Goal: Task Accomplishment & Management: Use online tool/utility

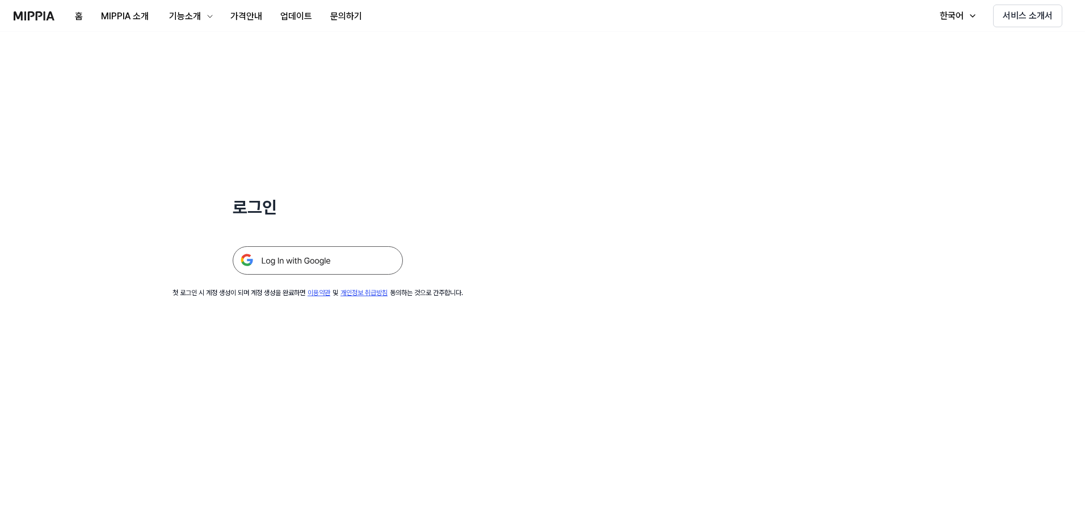
click at [244, 259] on img at bounding box center [318, 260] width 170 height 28
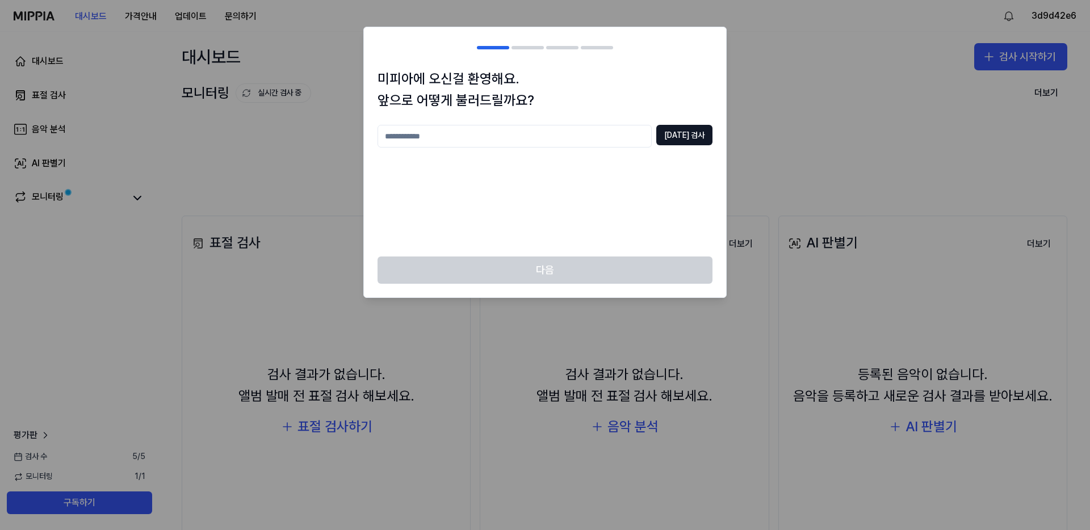
click at [519, 131] on input "text" at bounding box center [514, 136] width 274 height 23
type input "*"
type input "*******"
click at [690, 135] on button "중복 검사" at bounding box center [684, 135] width 56 height 20
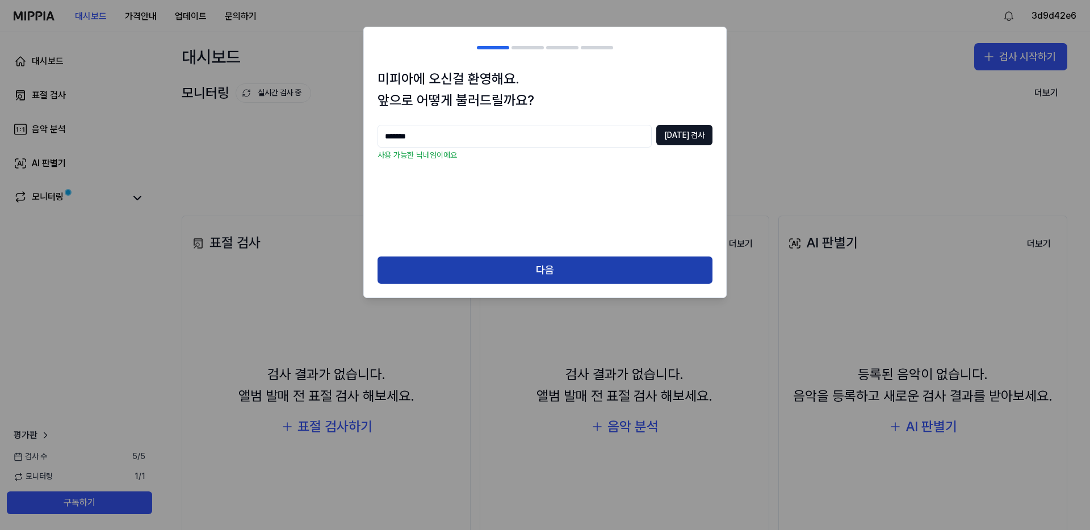
click at [497, 277] on button "다음" at bounding box center [544, 270] width 335 height 27
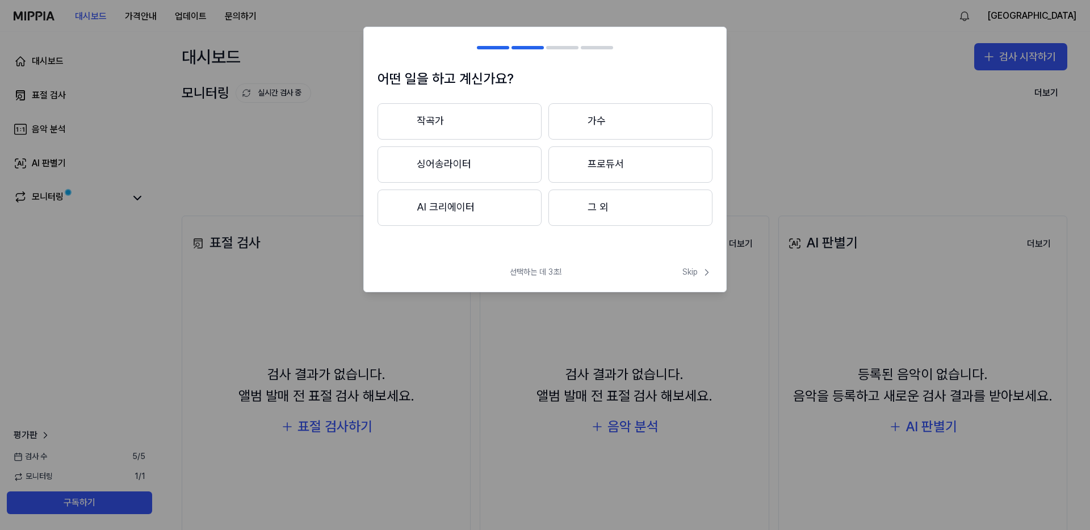
click at [610, 161] on button "프로듀서" at bounding box center [630, 164] width 164 height 36
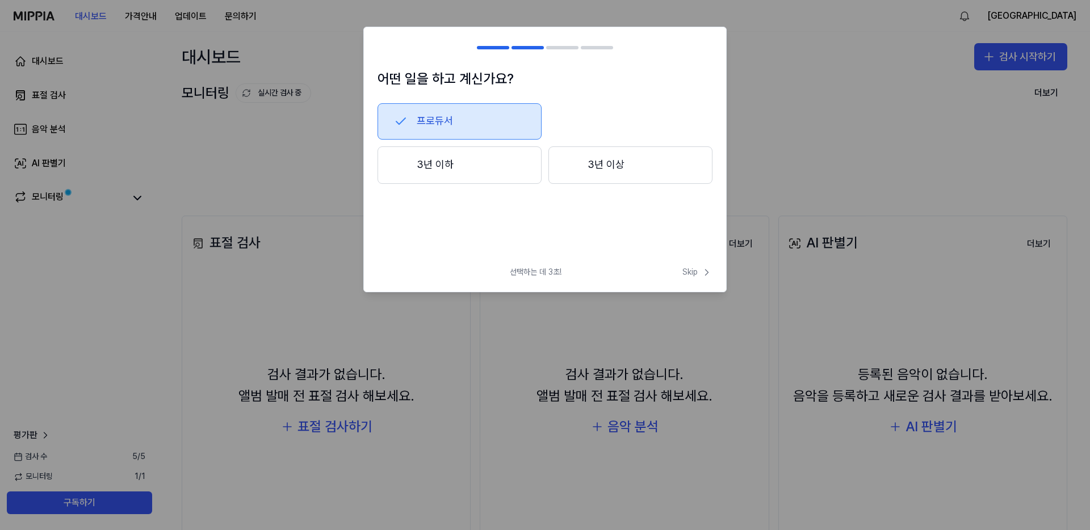
click at [641, 164] on button "3년 이상" at bounding box center [630, 164] width 164 height 37
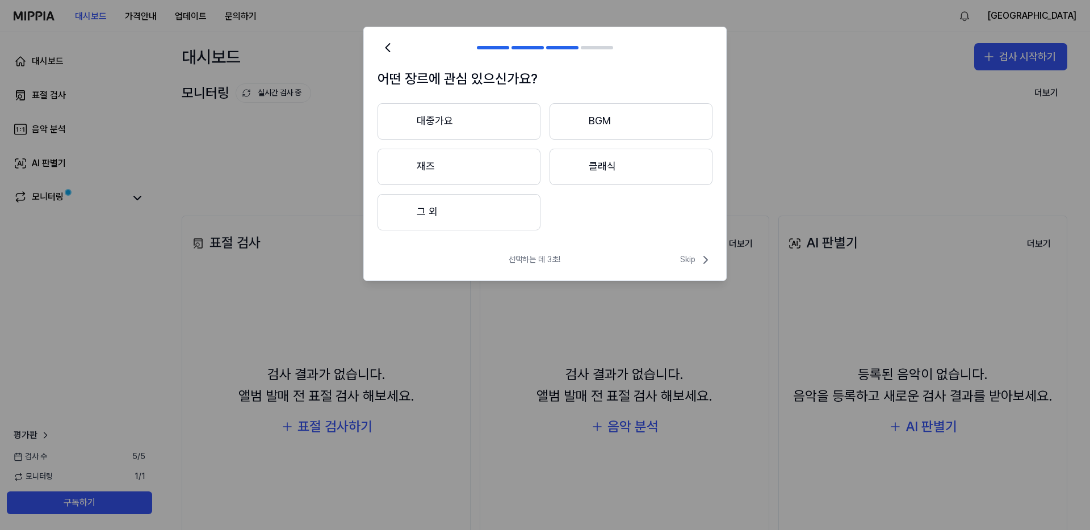
click at [505, 124] on button "대중가요" at bounding box center [458, 121] width 163 height 36
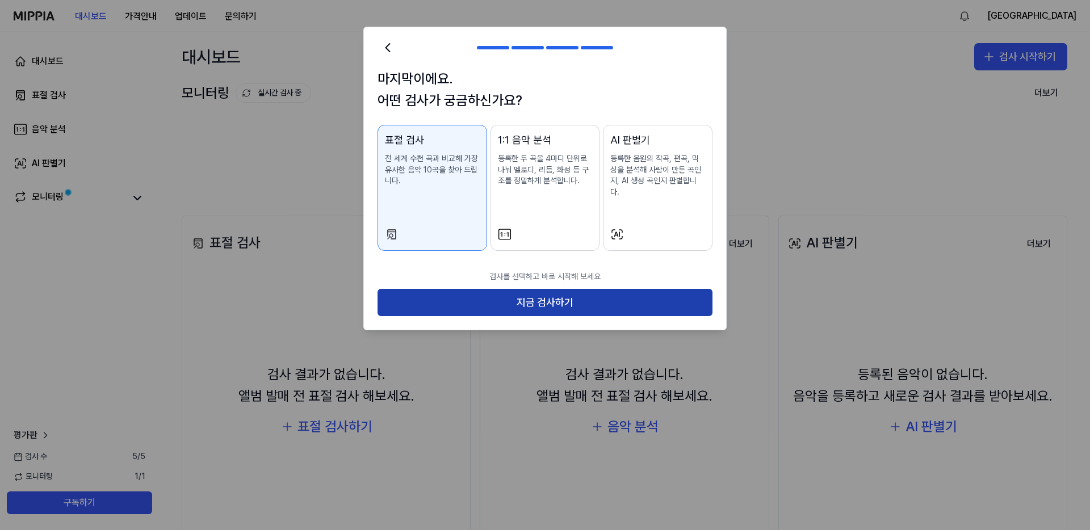
click at [506, 290] on button "지금 검사하기" at bounding box center [544, 302] width 335 height 27
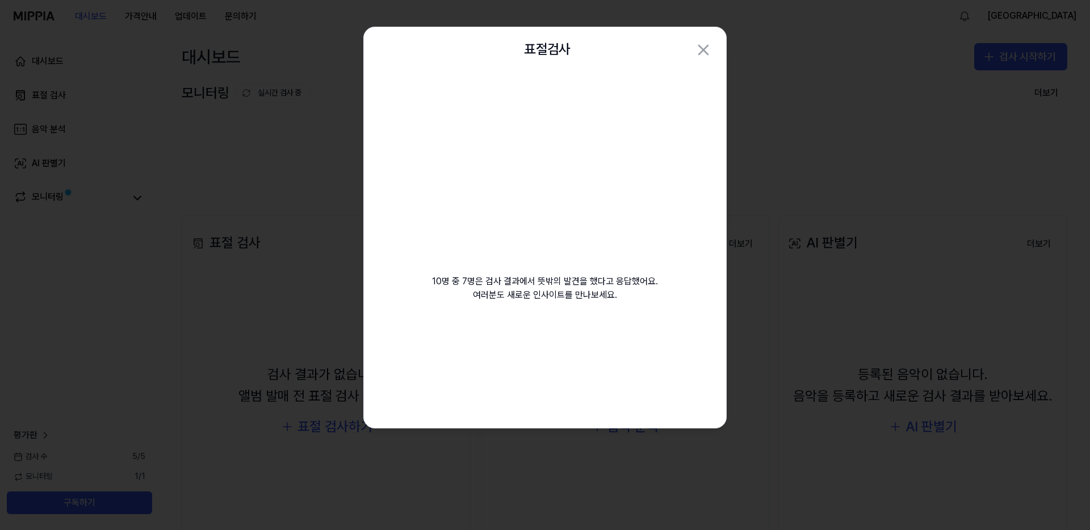
click at [549, 262] on video at bounding box center [544, 181] width 163 height 163
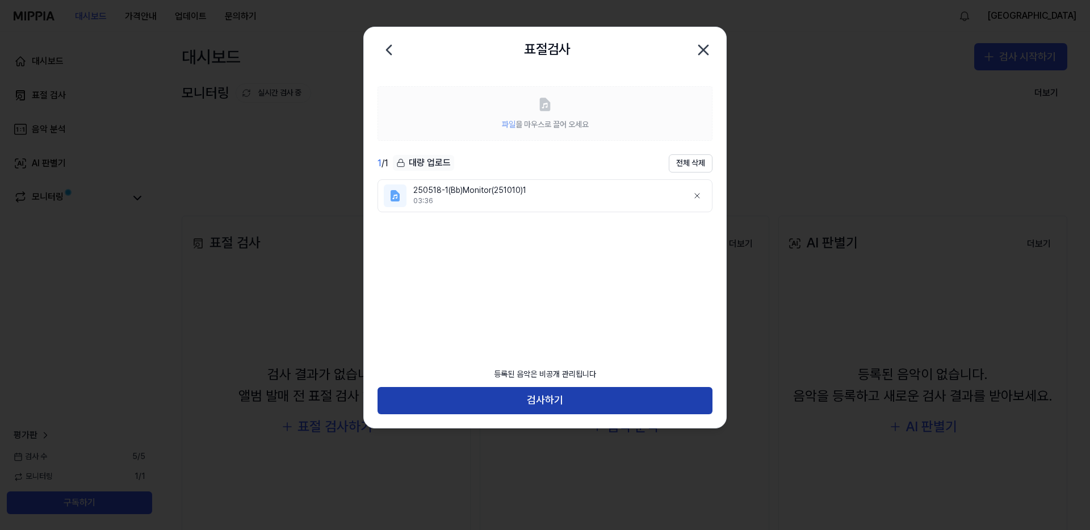
click at [547, 406] on button "검사하기" at bounding box center [544, 400] width 335 height 27
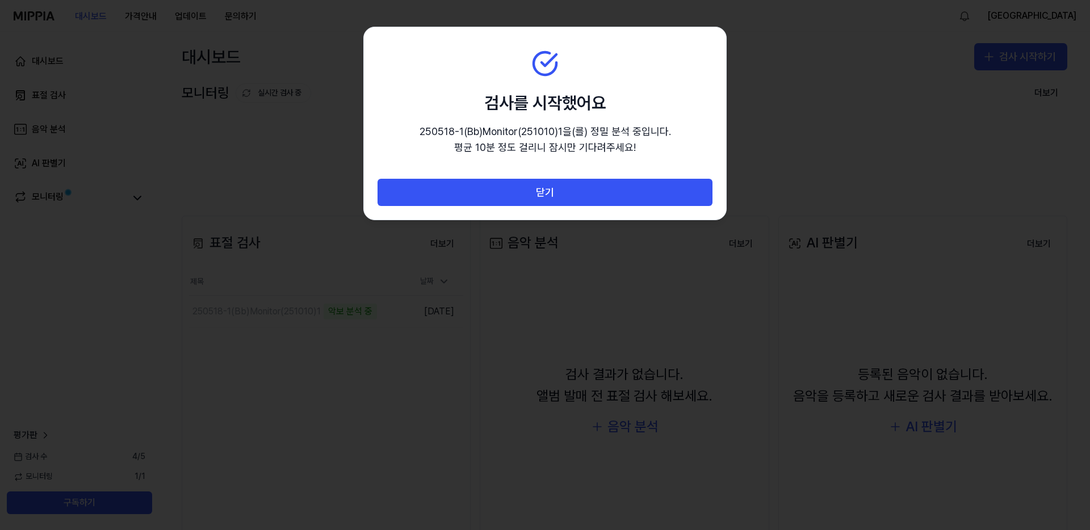
click at [544, 154] on p "250518-1(Bb)Monitor(251010)1 을(를) 정밀 분석 중입니다. 평균 10분 정도 걸리니 잠시만 기다려주세요!" at bounding box center [544, 140] width 251 height 33
click at [438, 87] on section "검사를 시작했어요 250518-1(Bb)Monitor(251010)1 을(를) 정밀 분석 중입니다. 평균 10분 정도 걸리니 잠시만 기다려주세…" at bounding box center [545, 103] width 362 height 152
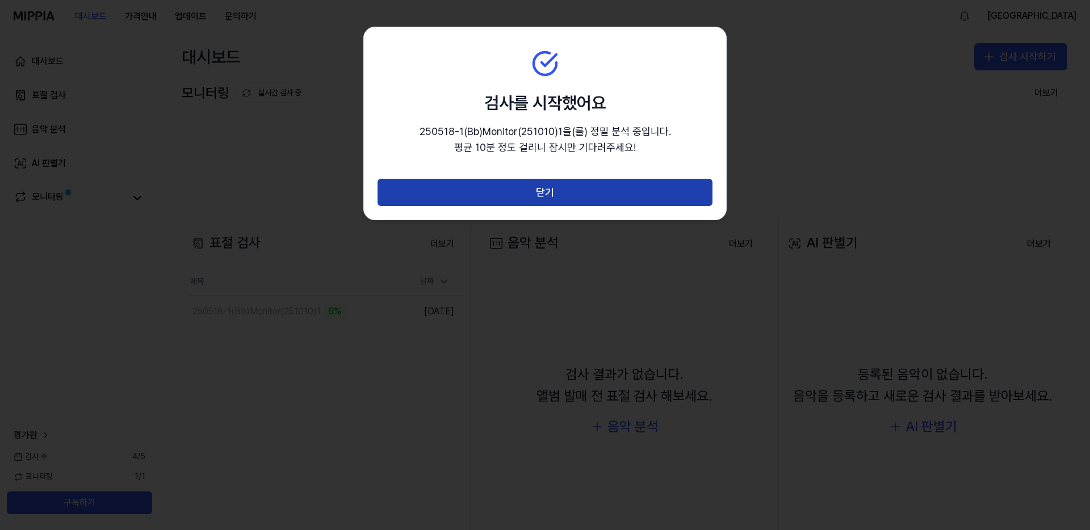
click at [550, 188] on button "닫기" at bounding box center [544, 192] width 335 height 27
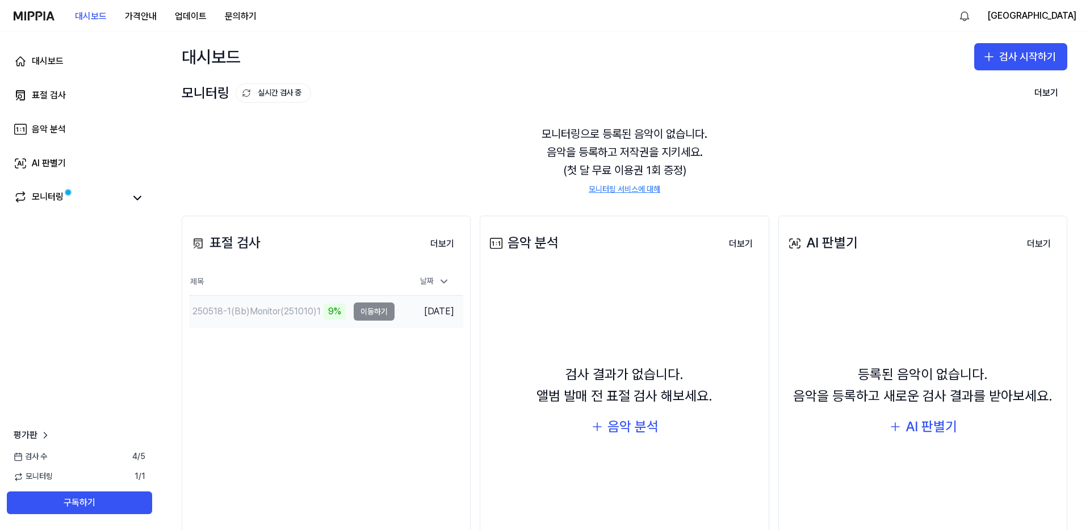
click at [291, 312] on div "250518-1(Bb)Monitor(251010)1" at bounding box center [256, 312] width 128 height 14
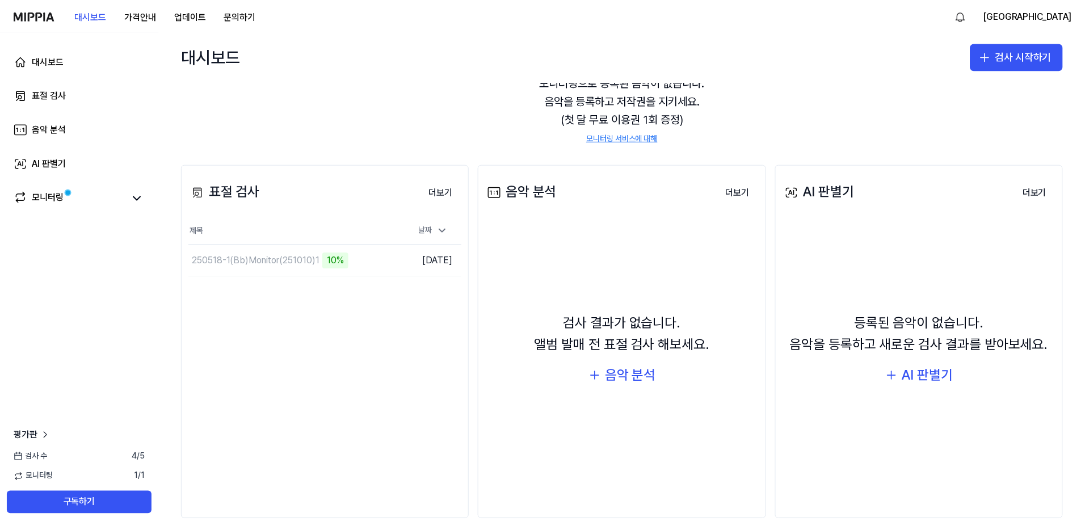
scroll to position [63, 0]
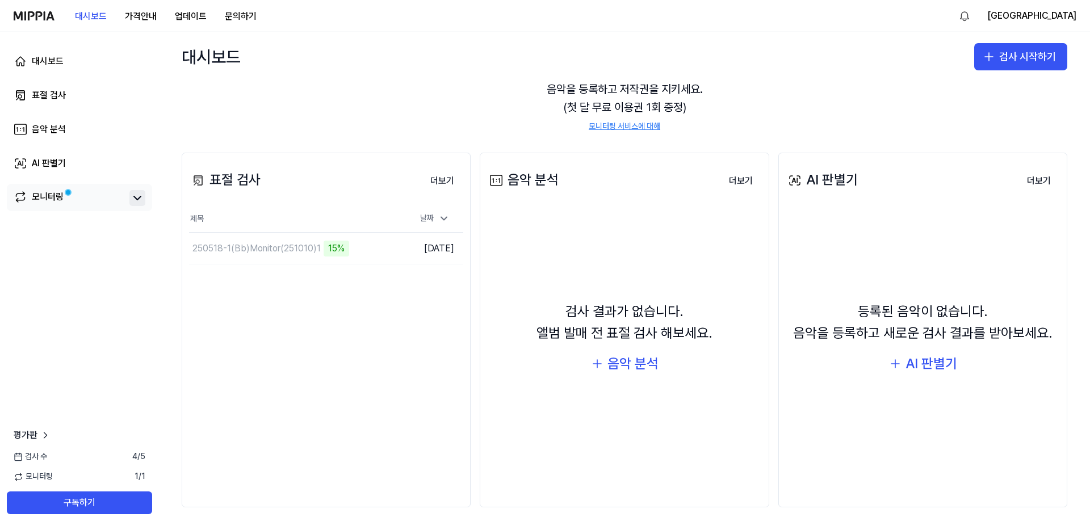
click at [136, 195] on icon at bounding box center [138, 198] width 14 height 14
click at [135, 199] on icon at bounding box center [138, 198] width 14 height 14
click at [36, 432] on span "평가판" at bounding box center [26, 435] width 24 height 14
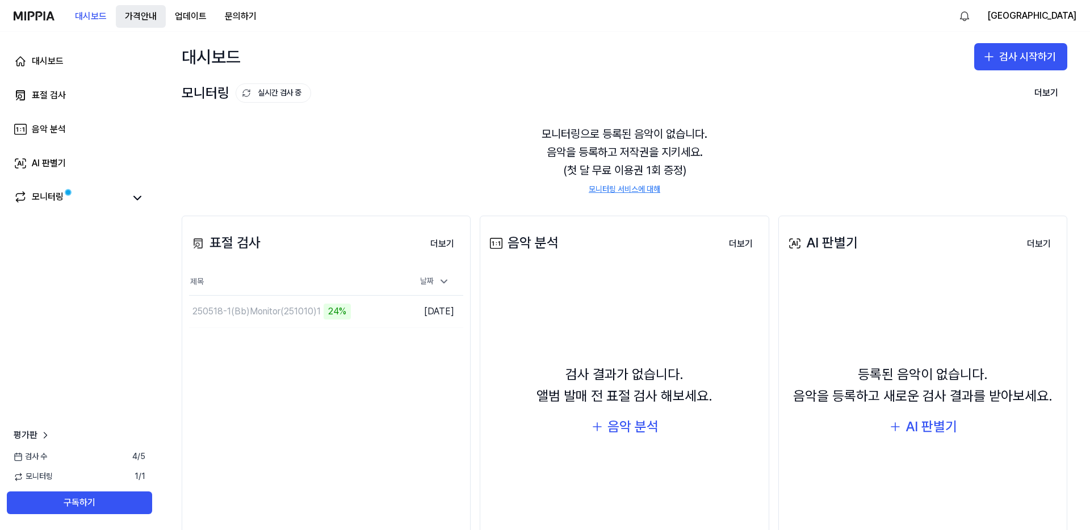
click at [138, 16] on button "가격안내" at bounding box center [141, 16] width 50 height 23
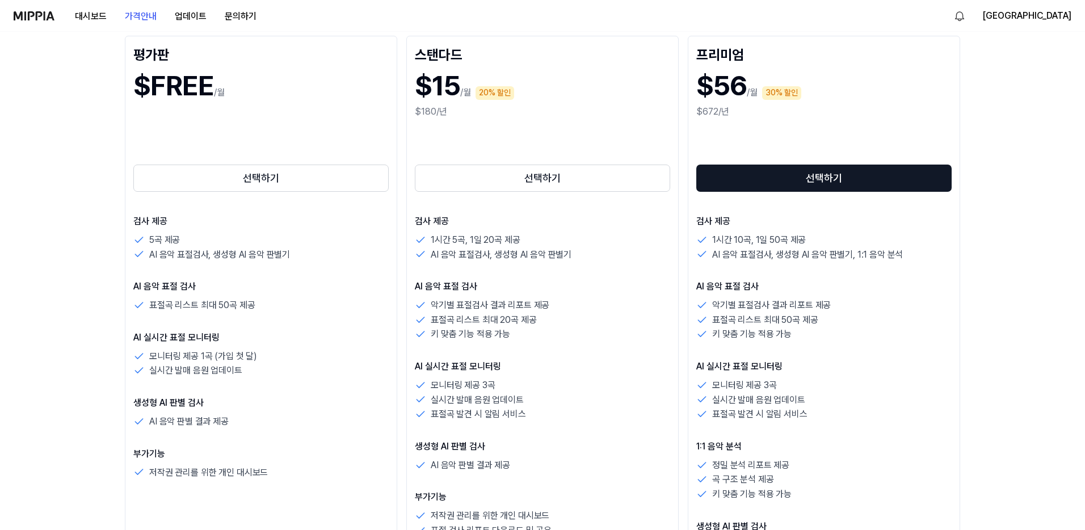
scroll to position [82, 0]
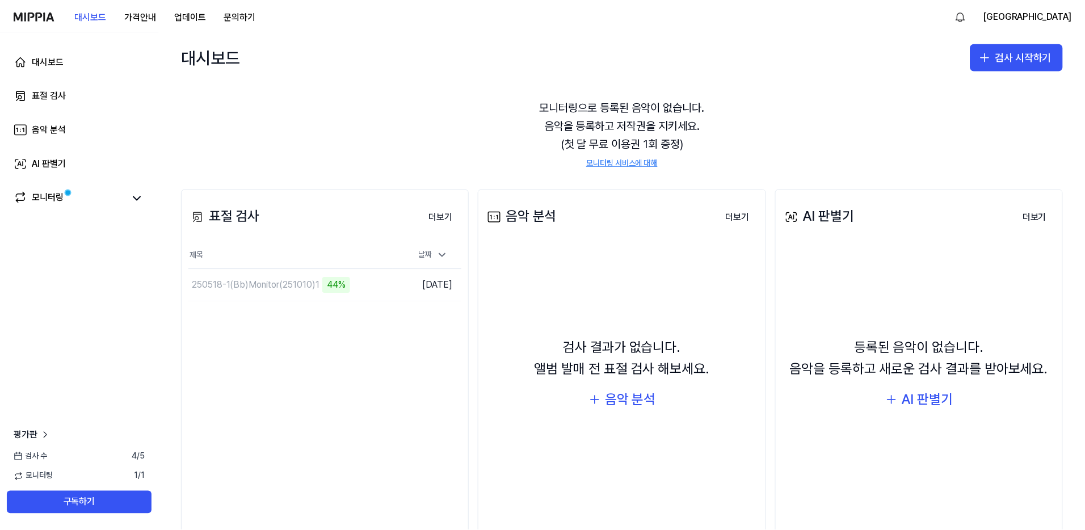
scroll to position [28, 0]
click at [432, 209] on button "더보기" at bounding box center [442, 216] width 42 height 23
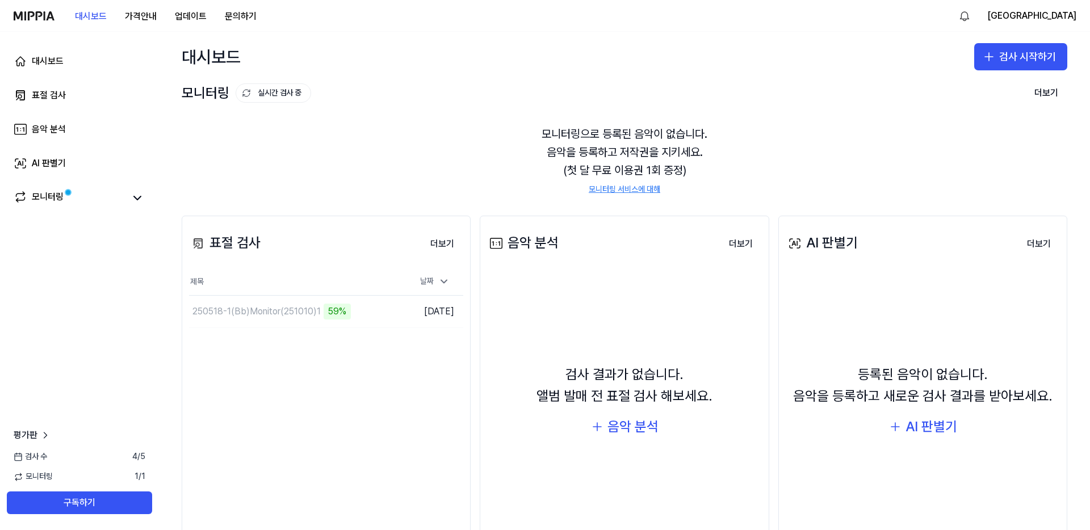
click at [373, 170] on div "모니터링으로 등록된 음악이 없습니다. 음악을 등록하고 저작권을 지키세요. (첫 달 무료 이용권 1회 증정) 모니터링 서비스에 대해" at bounding box center [624, 160] width 885 height 98
click at [293, 316] on div "250518-1(Bb)Monitor(251010)1" at bounding box center [256, 312] width 128 height 14
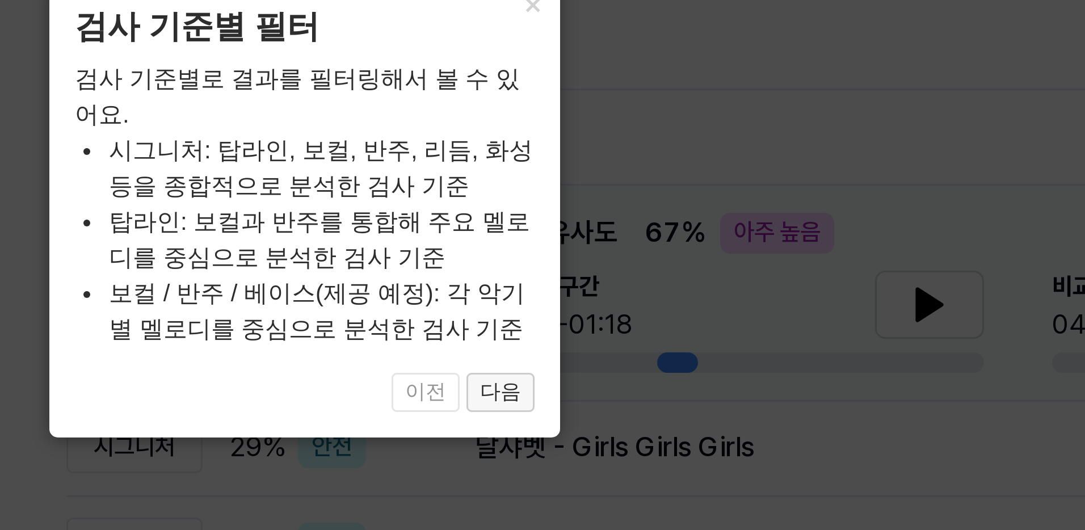
click at [329, 277] on button "다음" at bounding box center [331, 279] width 23 height 14
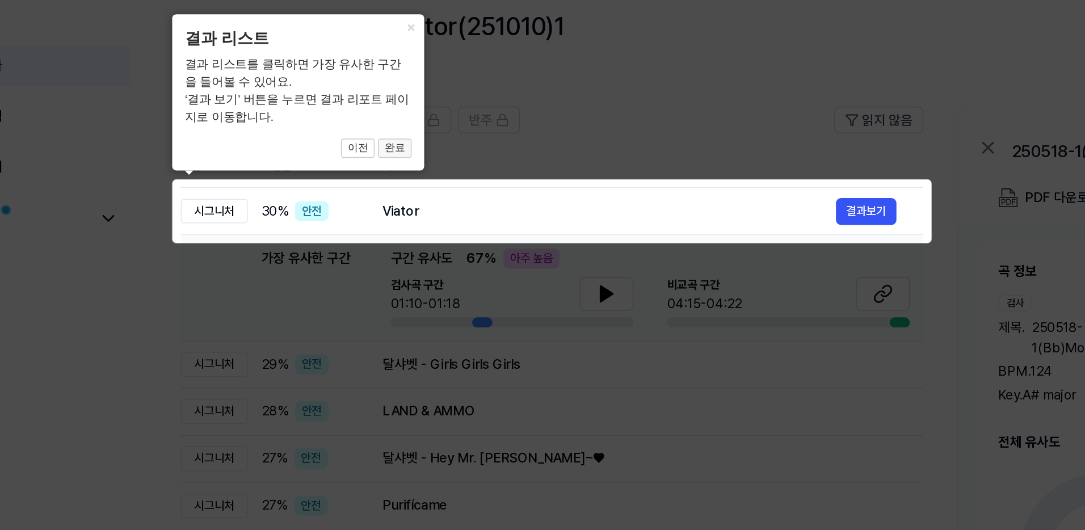
click at [335, 152] on button "완료" at bounding box center [331, 151] width 23 height 14
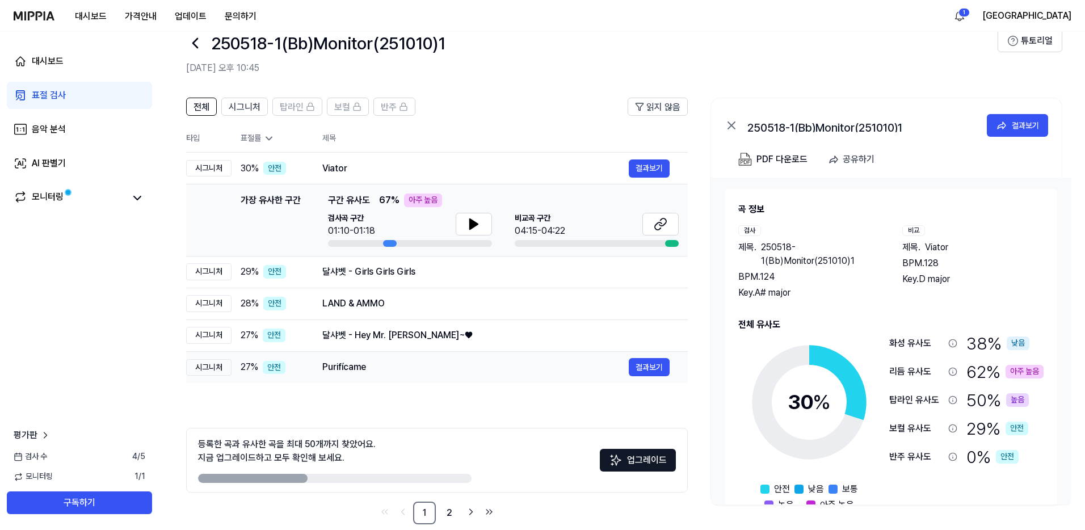
scroll to position [42, 0]
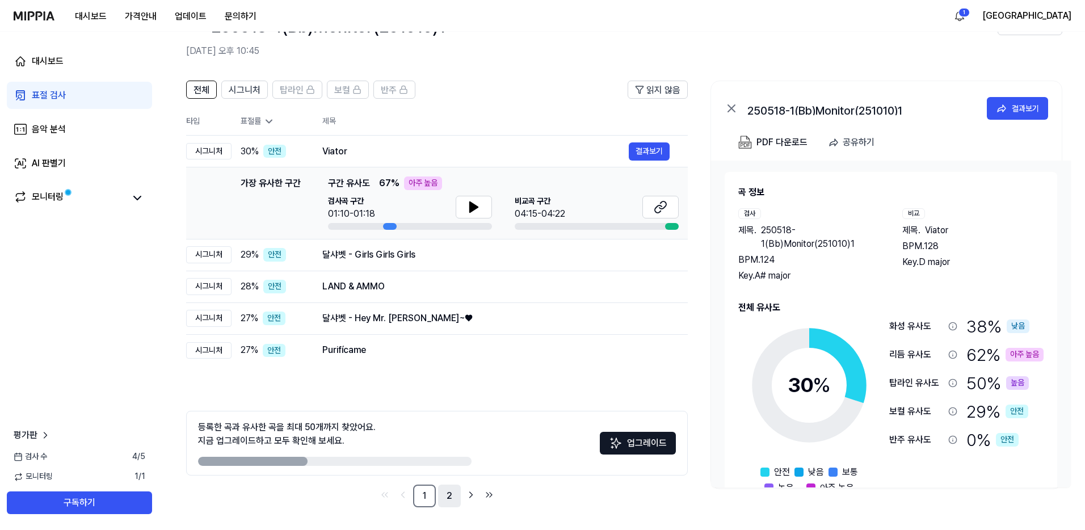
click at [446, 501] on link "2" at bounding box center [449, 496] width 23 height 23
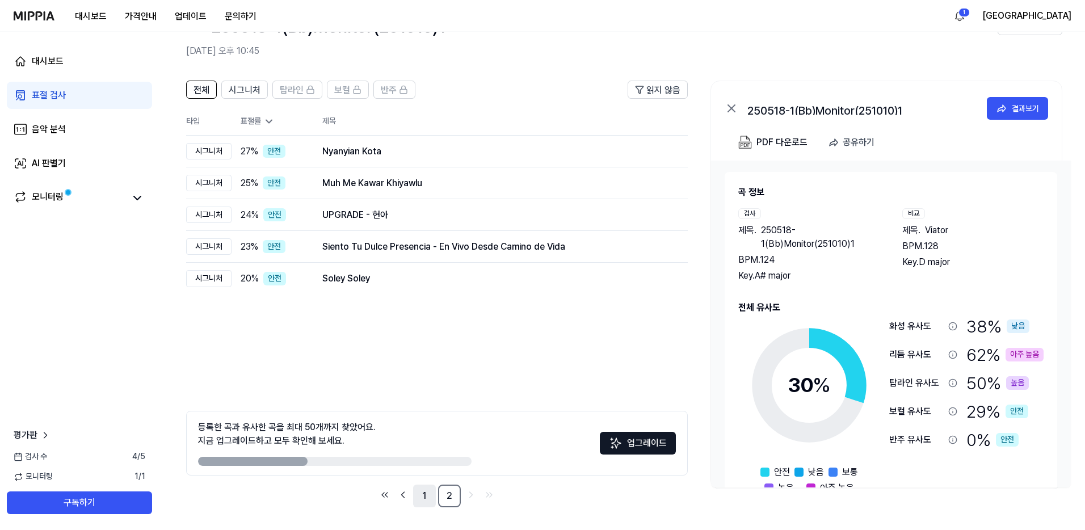
click at [425, 501] on link "1" at bounding box center [424, 496] width 23 height 23
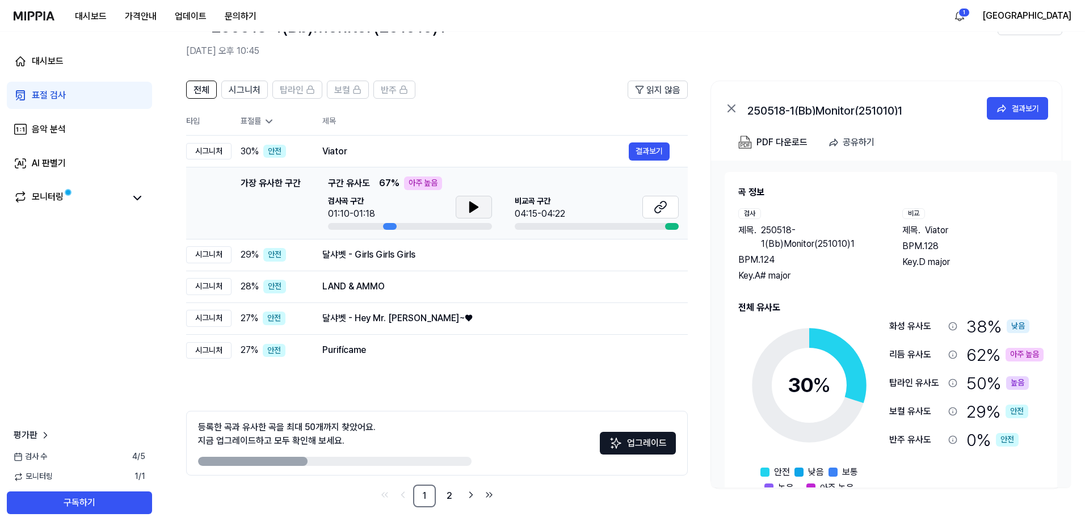
click at [473, 211] on icon at bounding box center [474, 207] width 14 height 14
click at [648, 255] on button "결과보기" at bounding box center [649, 255] width 41 height 18
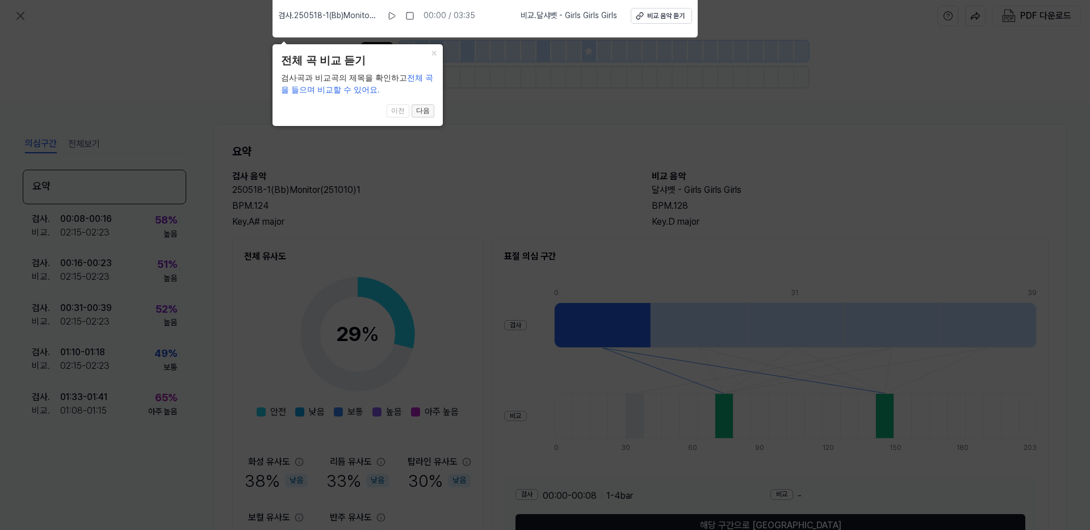
click at [427, 110] on button "다음" at bounding box center [422, 111] width 23 height 14
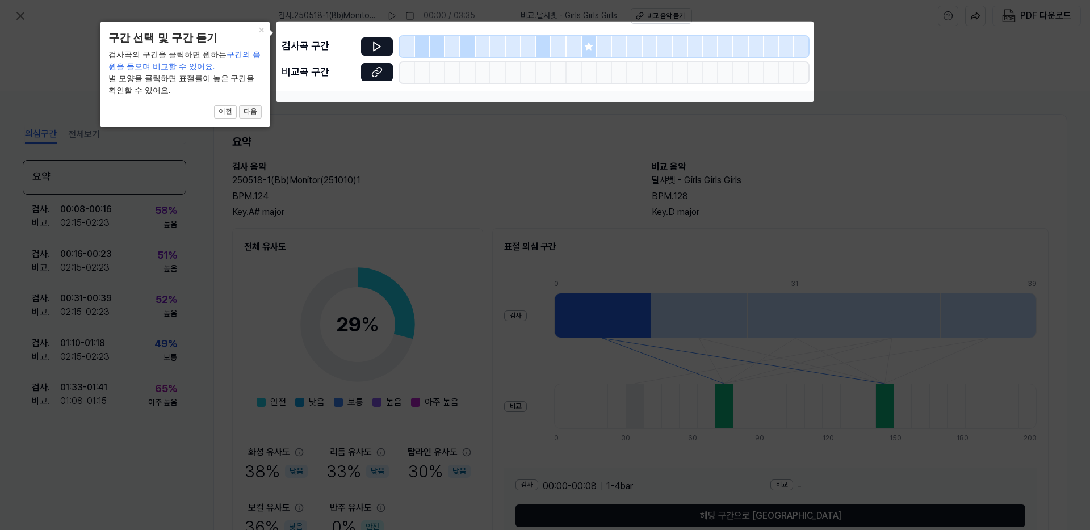
click at [251, 112] on button "다음" at bounding box center [250, 112] width 23 height 14
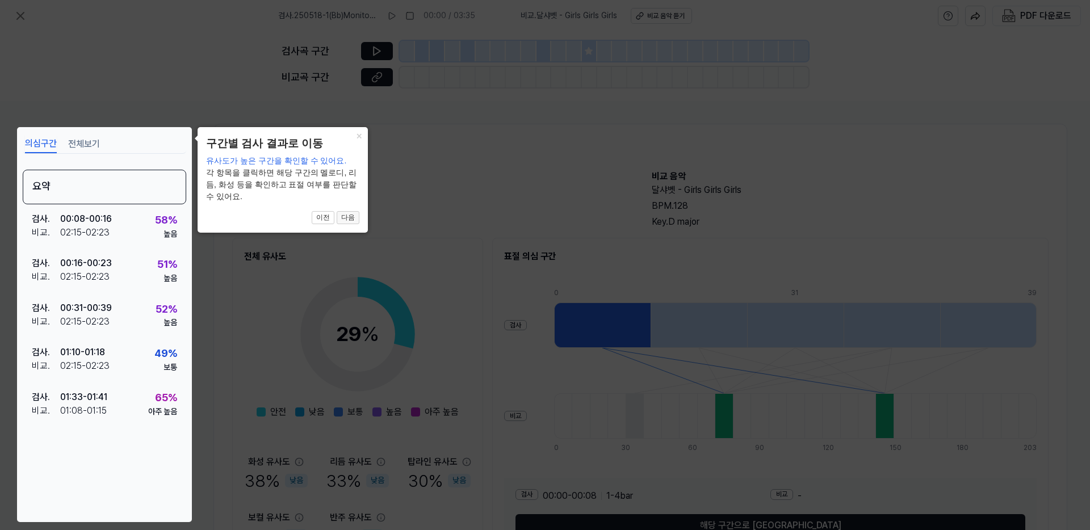
click at [352, 211] on button "다음" at bounding box center [348, 218] width 23 height 14
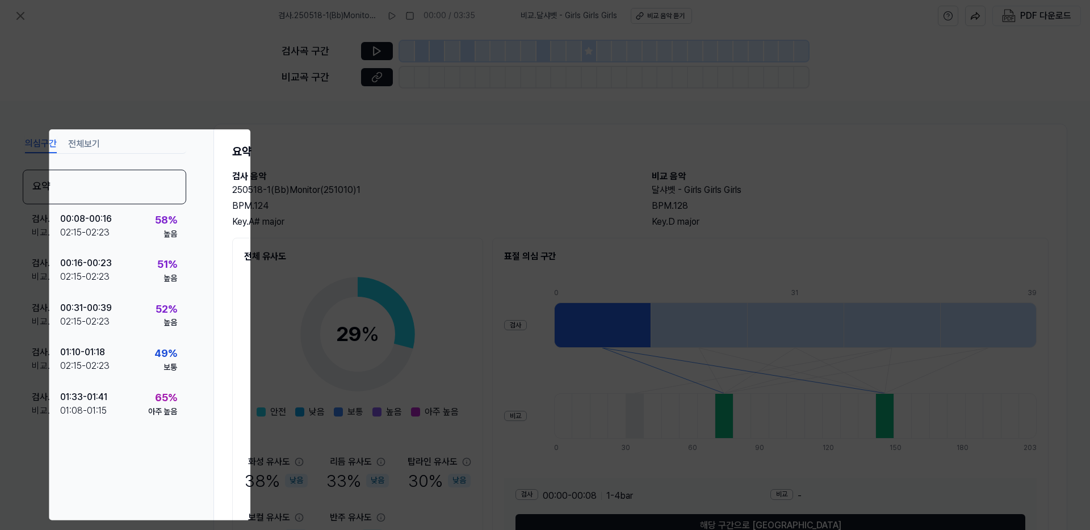
scroll to position [72, 0]
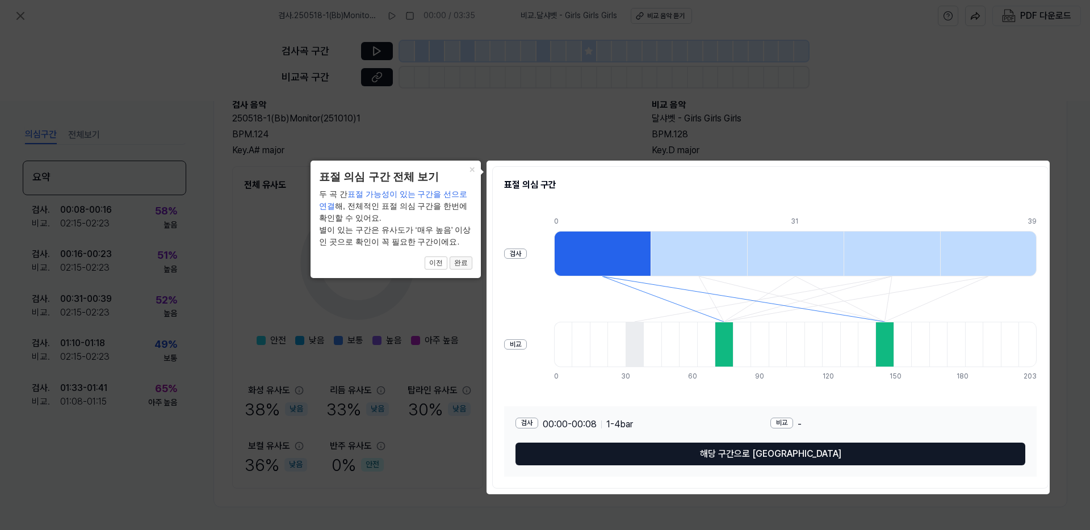
click at [463, 266] on button "완료" at bounding box center [460, 264] width 23 height 14
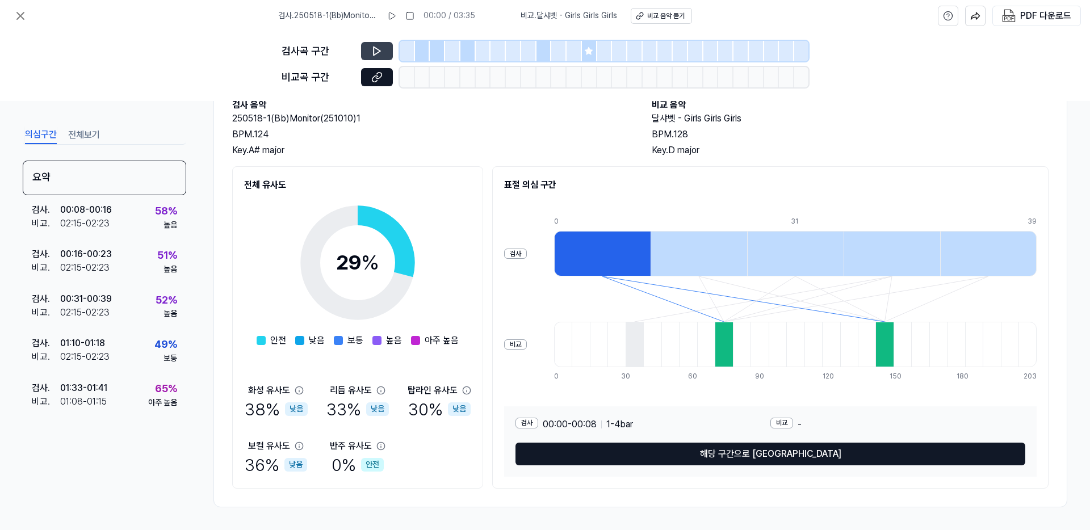
click at [375, 53] on icon at bounding box center [376, 50] width 11 height 11
click at [381, 44] on button at bounding box center [377, 51] width 32 height 18
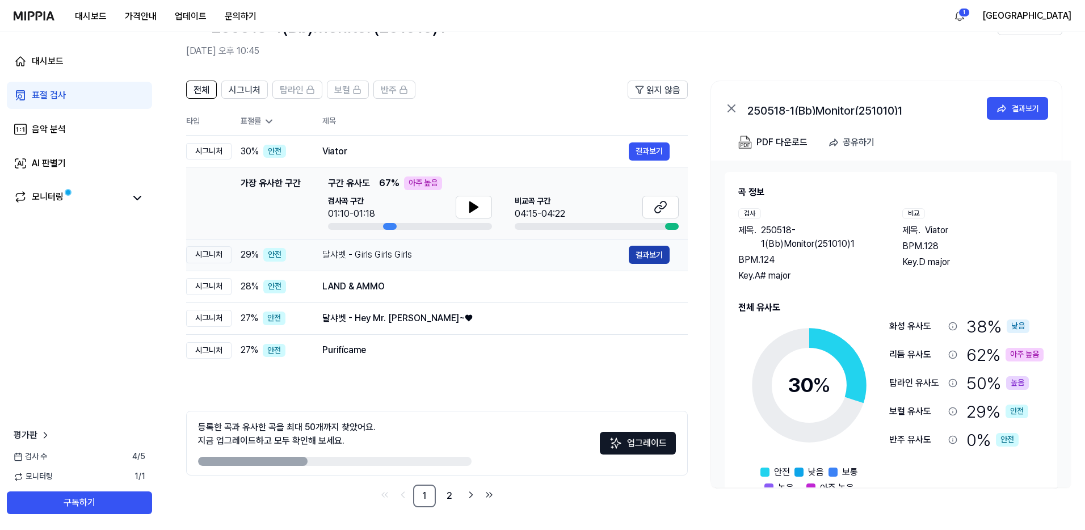
click at [657, 258] on button "결과보기" at bounding box center [649, 255] width 41 height 18
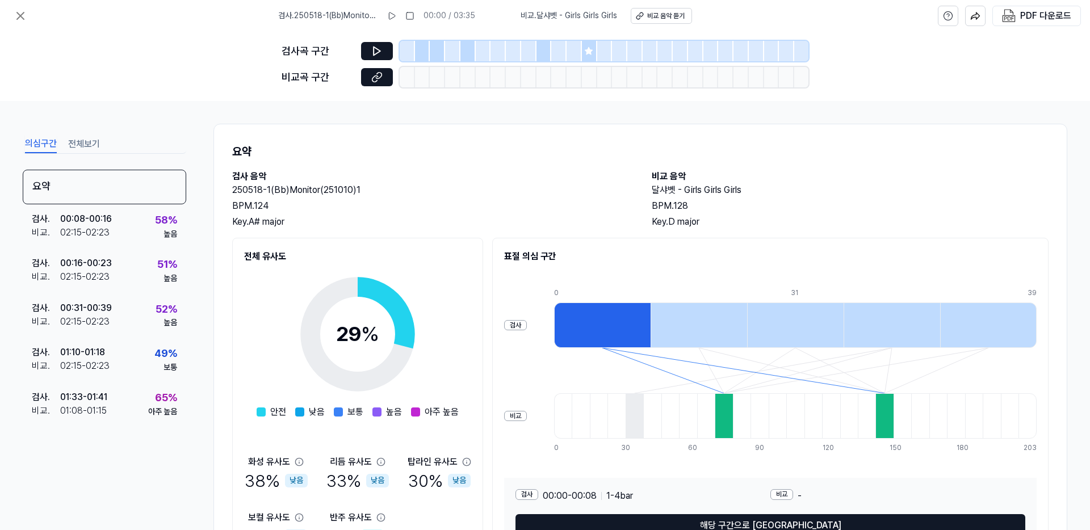
scroll to position [72, 0]
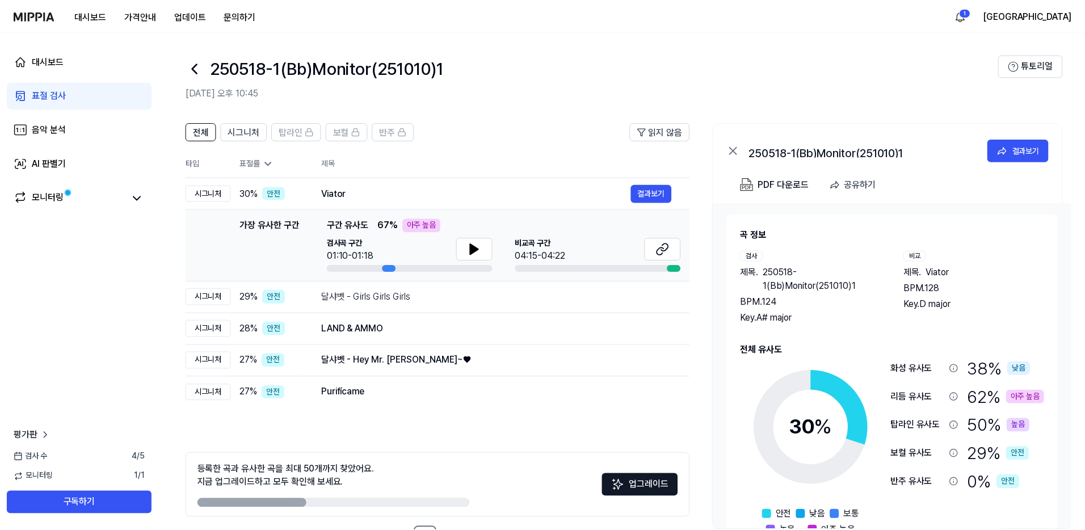
scroll to position [42, 0]
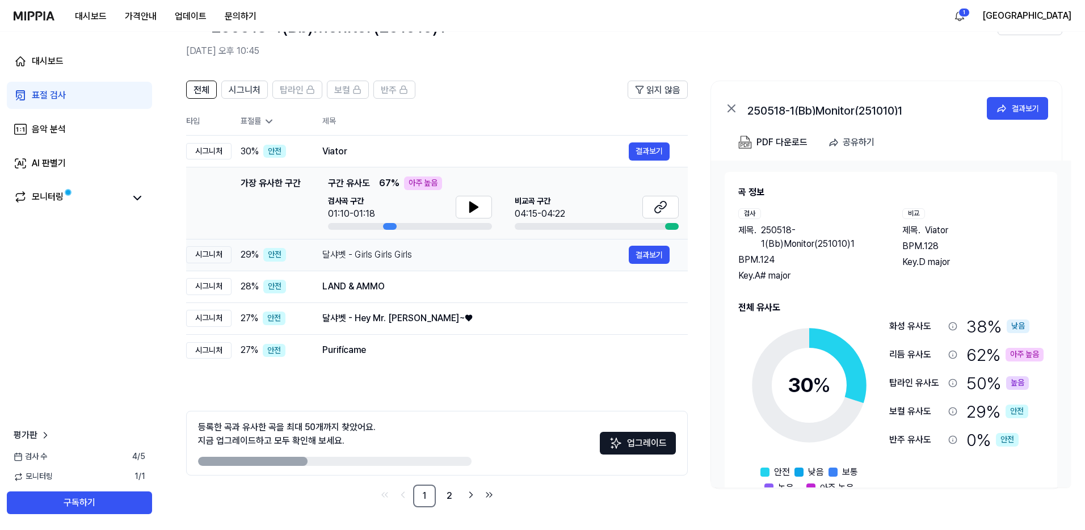
click at [363, 259] on div "달샤벳 - Girls Girls Girls" at bounding box center [475, 255] width 306 height 14
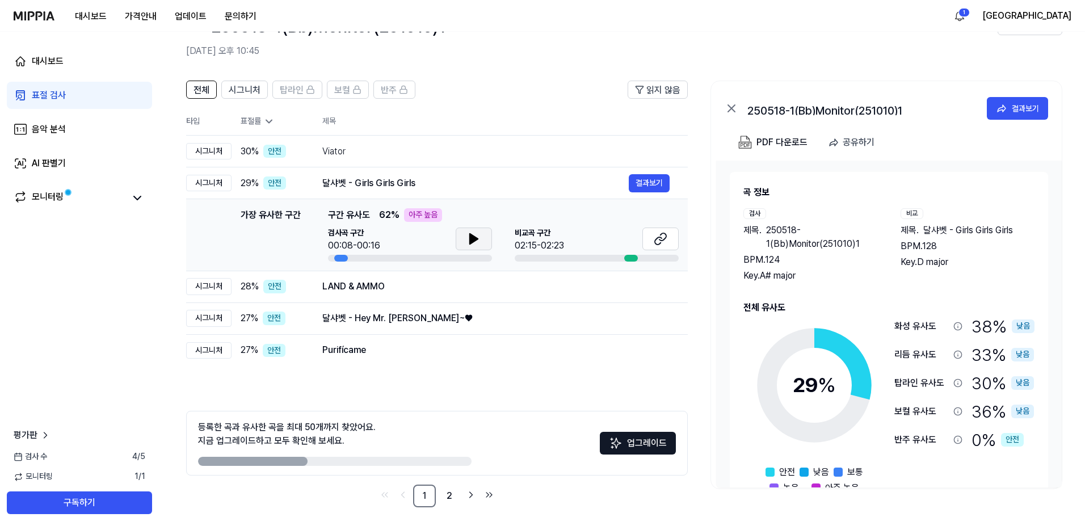
click at [479, 236] on icon at bounding box center [474, 239] width 14 height 14
click at [659, 235] on icon at bounding box center [661, 239] width 14 height 14
click at [379, 287] on div "LAND & AMMO" at bounding box center [475, 287] width 306 height 14
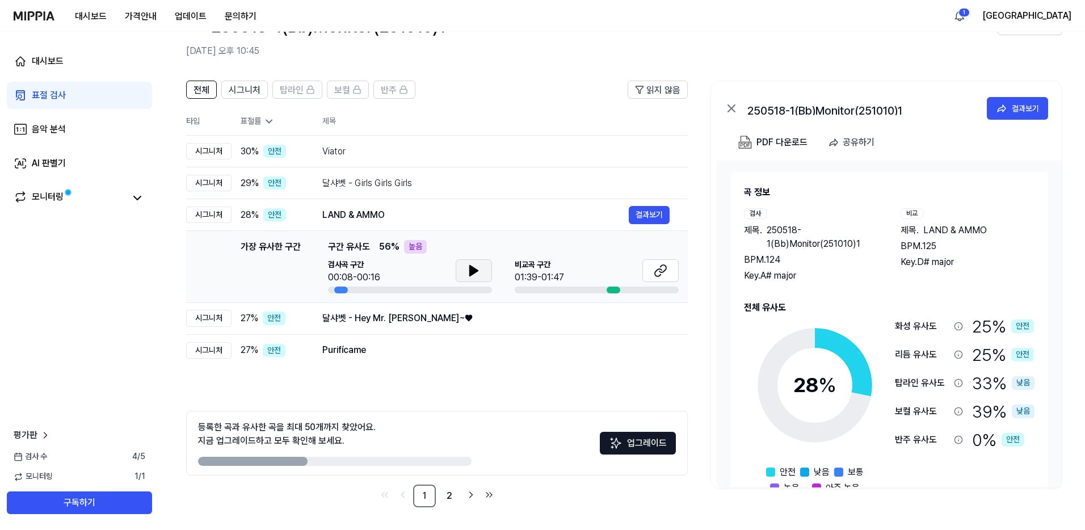
click at [471, 272] on icon at bounding box center [474, 271] width 8 height 10
click at [471, 272] on icon at bounding box center [471, 270] width 2 height 9
click at [350, 351] on div "Purifícame" at bounding box center [475, 350] width 306 height 14
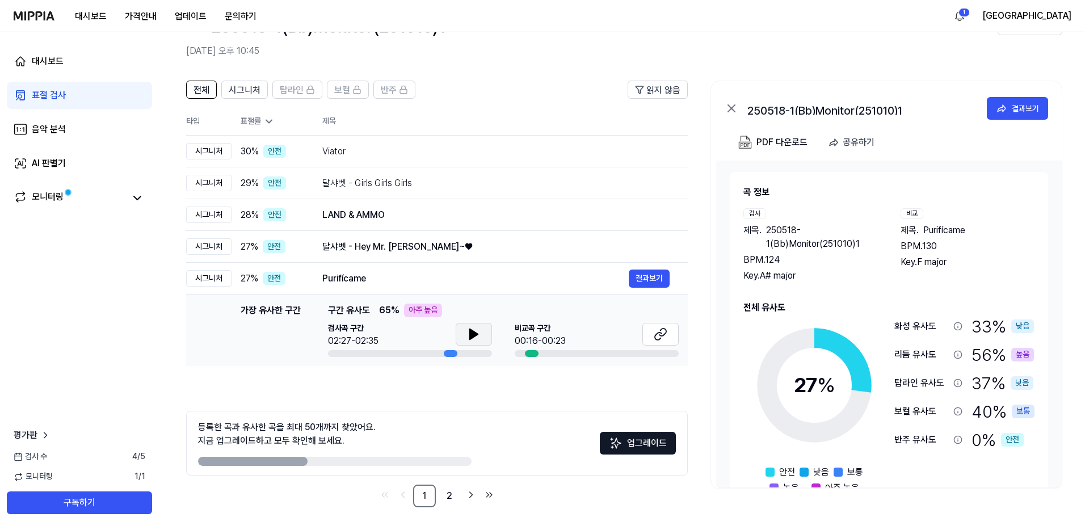
click at [472, 336] on icon at bounding box center [474, 334] width 8 height 10
click at [475, 333] on icon at bounding box center [476, 334] width 2 height 9
click at [654, 330] on icon at bounding box center [661, 334] width 14 height 14
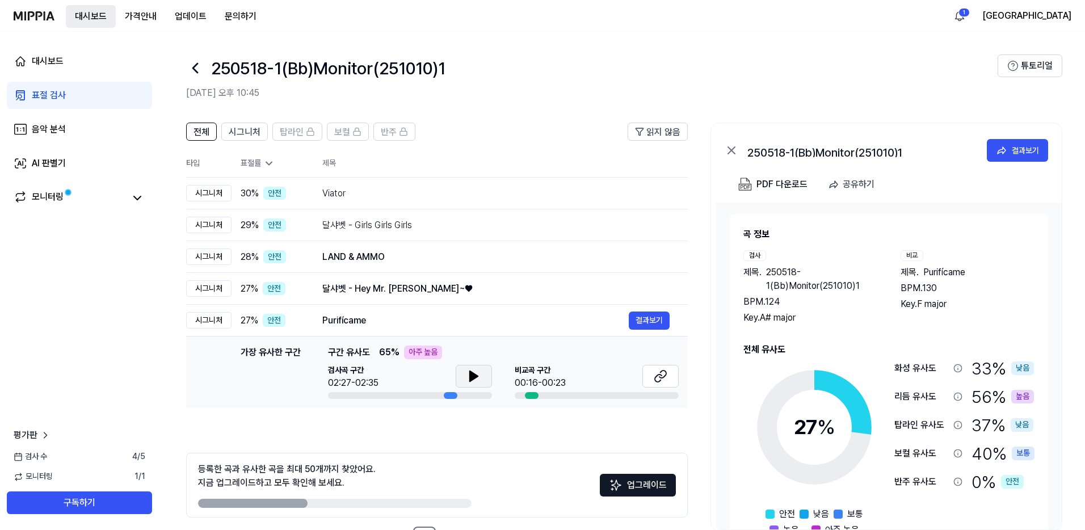
click at [85, 15] on button "대시보드" at bounding box center [91, 16] width 50 height 23
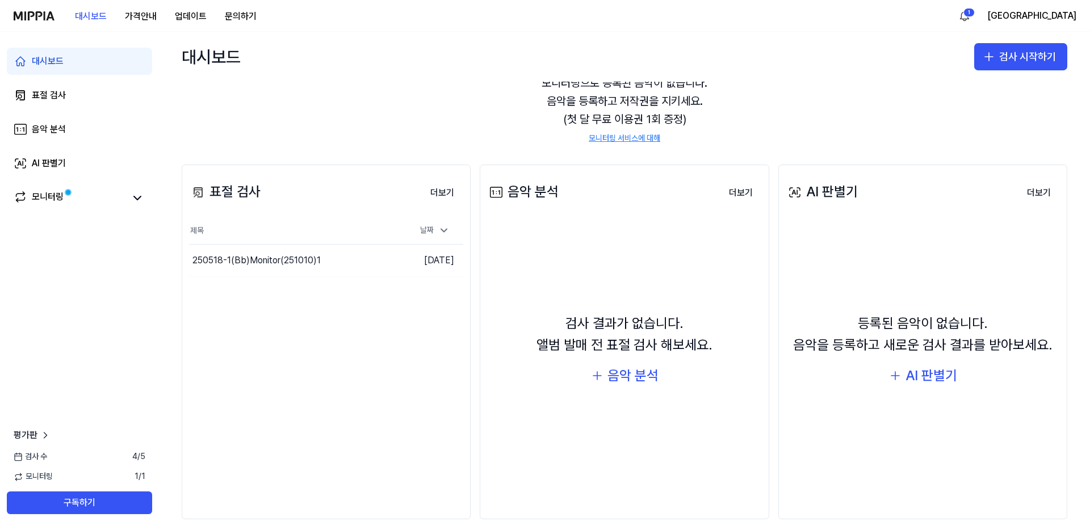
scroll to position [63, 0]
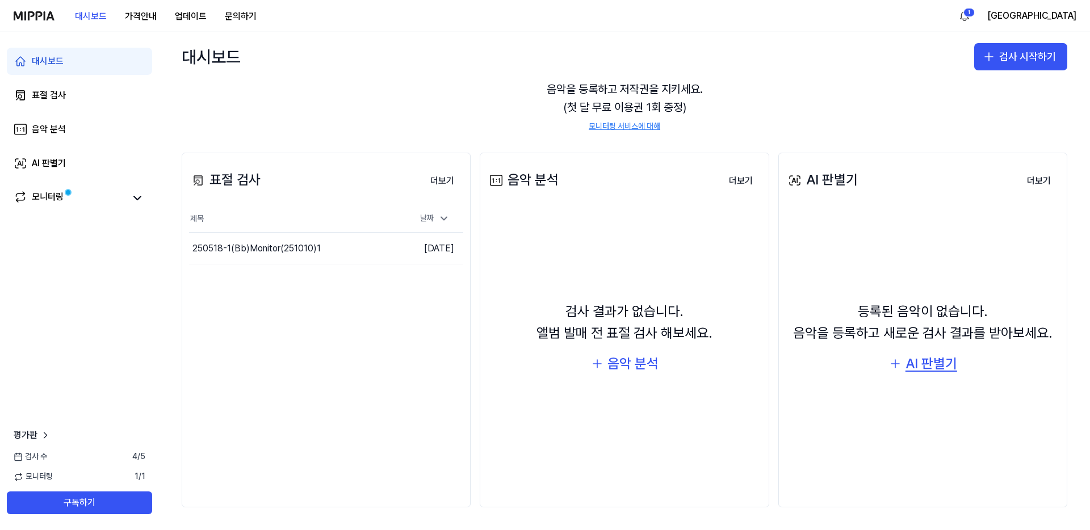
click at [918, 359] on div "AI 판별기" at bounding box center [931, 364] width 52 height 22
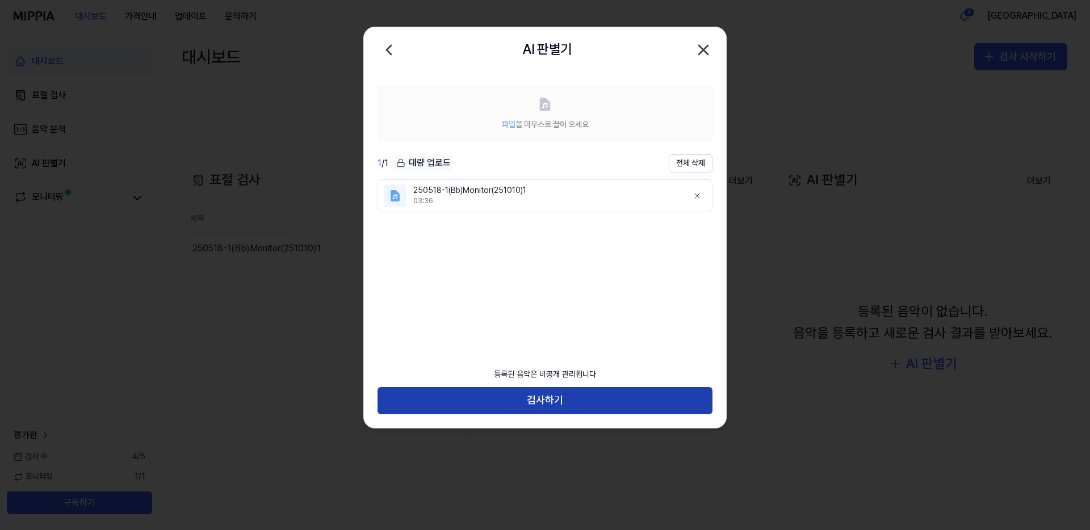
click at [556, 404] on button "검사하기" at bounding box center [544, 400] width 335 height 27
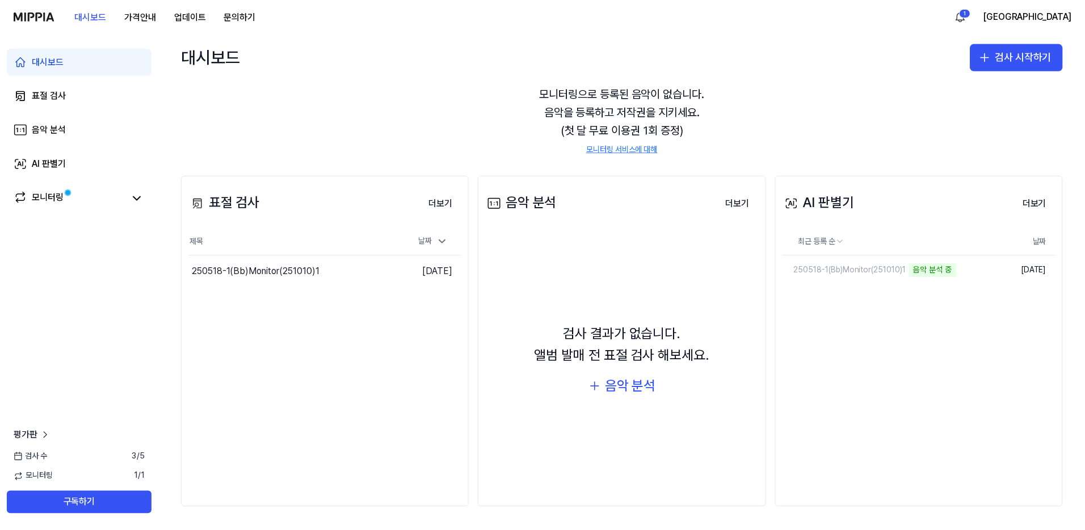
scroll to position [40, 0]
click at [435, 204] on button "더보기" at bounding box center [442, 203] width 42 height 23
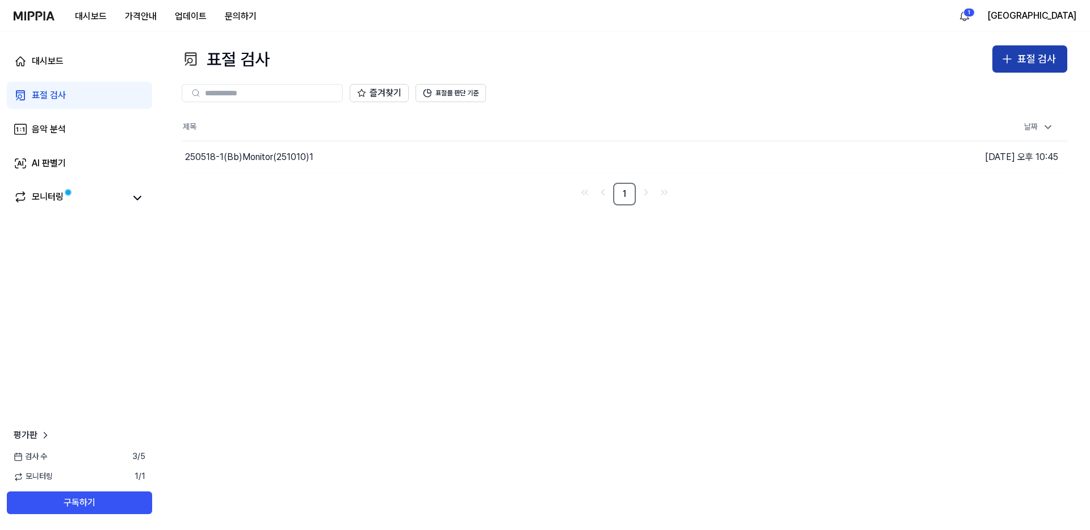
click at [1026, 57] on div "표절 검사" at bounding box center [1036, 59] width 39 height 16
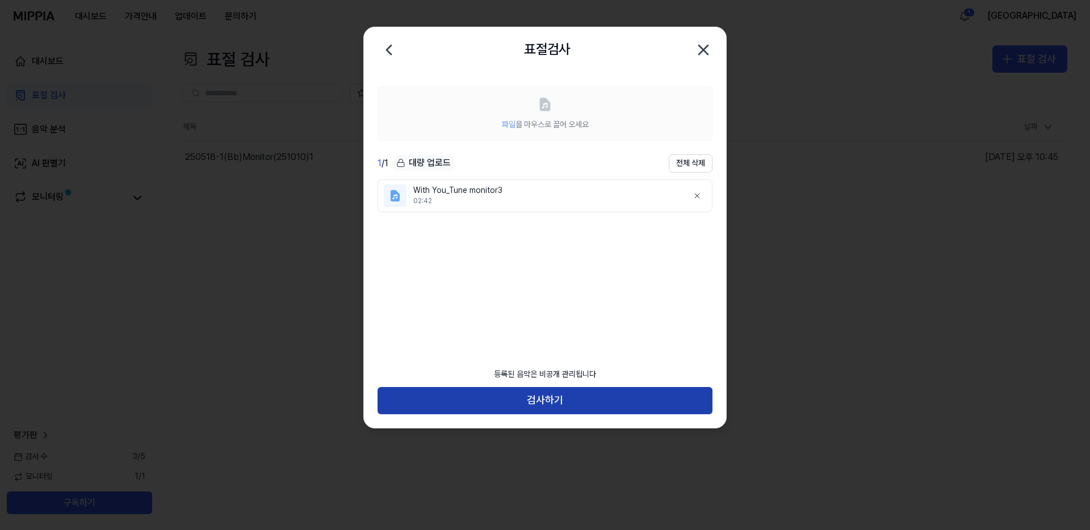
click at [511, 403] on button "검사하기" at bounding box center [544, 400] width 335 height 27
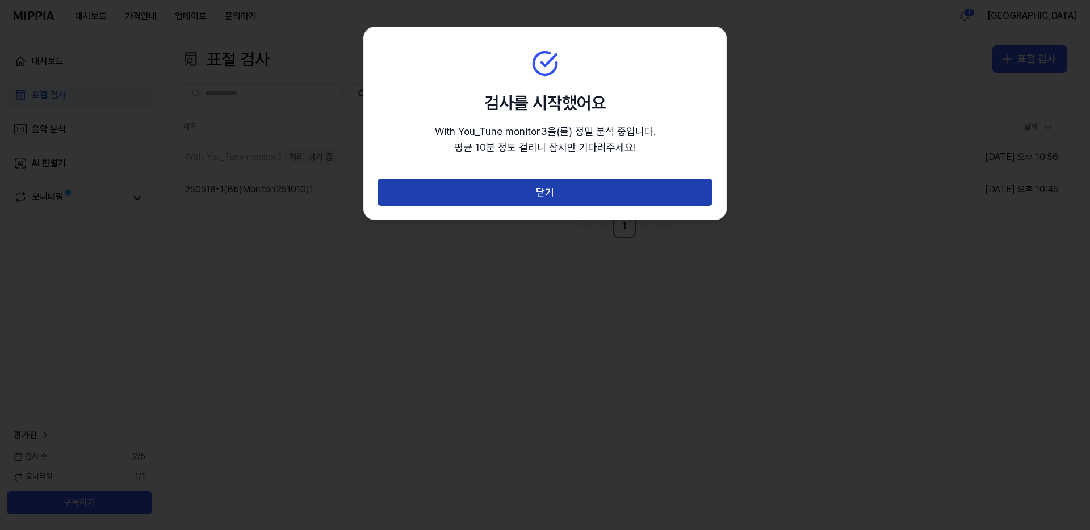
click at [568, 188] on button "닫기" at bounding box center [544, 192] width 335 height 27
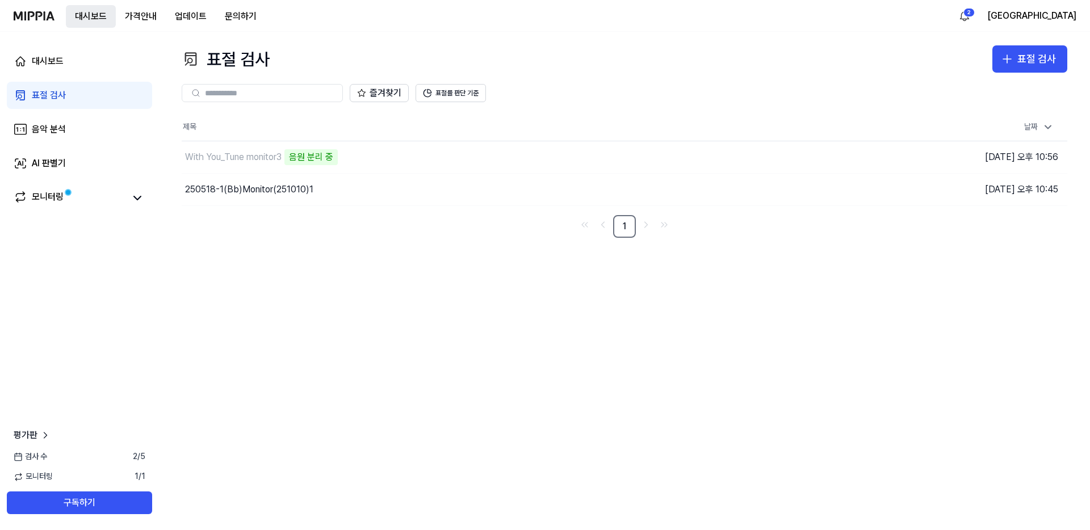
click at [83, 18] on button "대시보드" at bounding box center [91, 16] width 50 height 23
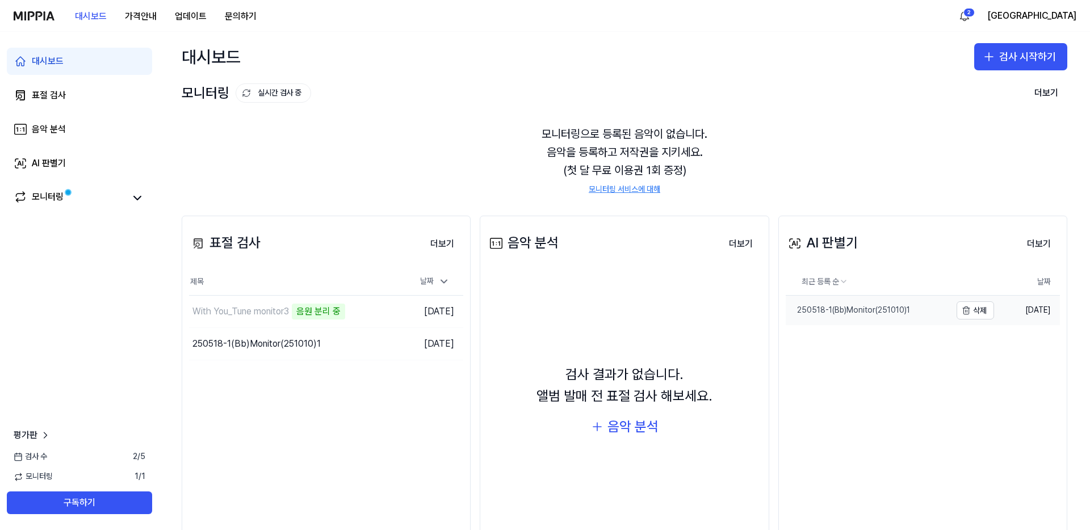
click at [888, 309] on div "250518-1(Bb)Monitor(251010)1" at bounding box center [847, 310] width 124 height 11
click at [292, 346] on div "250518-1(Bb)Monitor(251010)1" at bounding box center [256, 344] width 128 height 14
click at [1038, 245] on button "더보기" at bounding box center [1039, 244] width 42 height 23
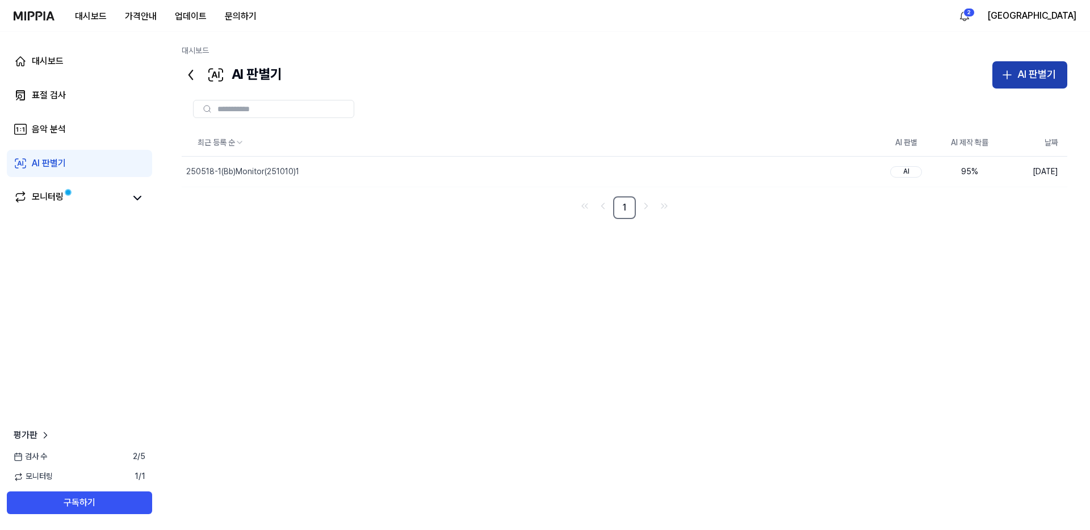
click at [1022, 71] on div "AI 판별기" at bounding box center [1036, 74] width 39 height 16
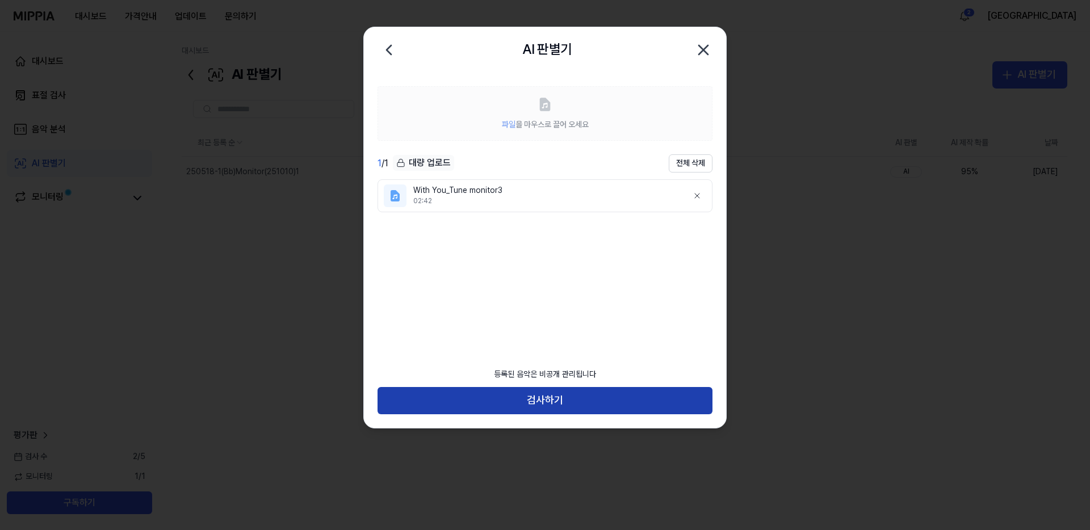
click at [520, 400] on button "검사하기" at bounding box center [544, 400] width 335 height 27
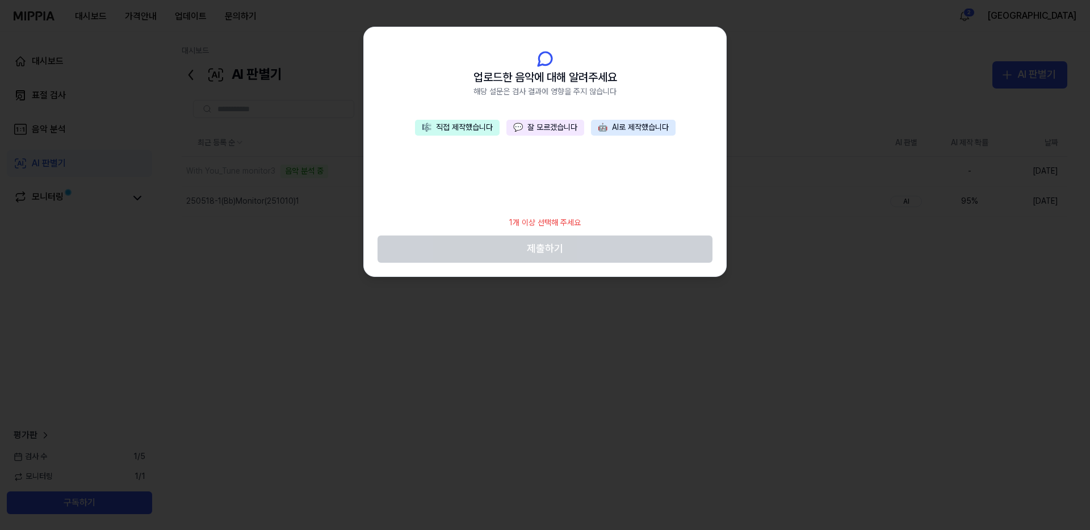
click at [434, 126] on button "🎼 직접 제작했습니다" at bounding box center [457, 128] width 85 height 16
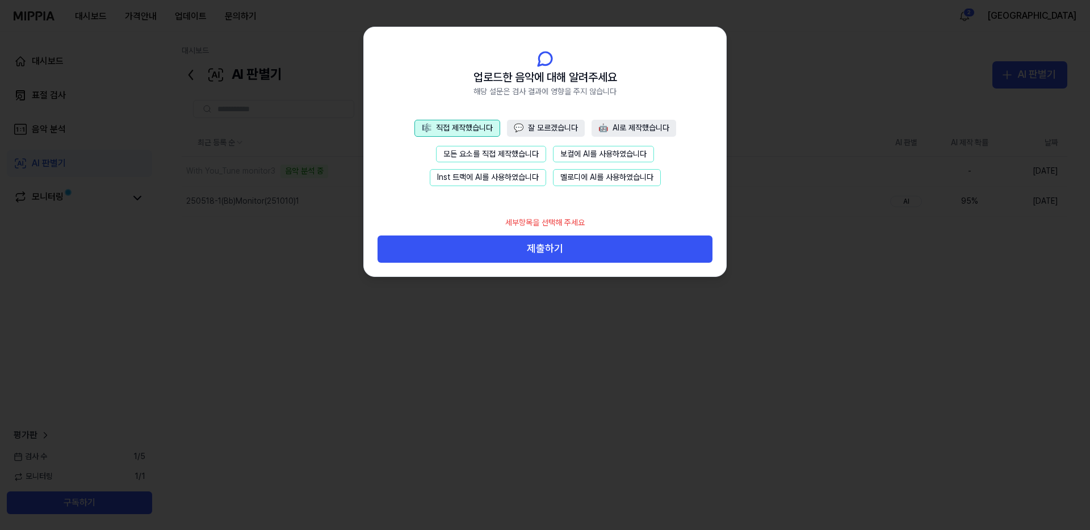
click at [434, 126] on button "🎼 직접 제작했습니다" at bounding box center [457, 128] width 86 height 17
click at [574, 414] on div at bounding box center [545, 265] width 1090 height 530
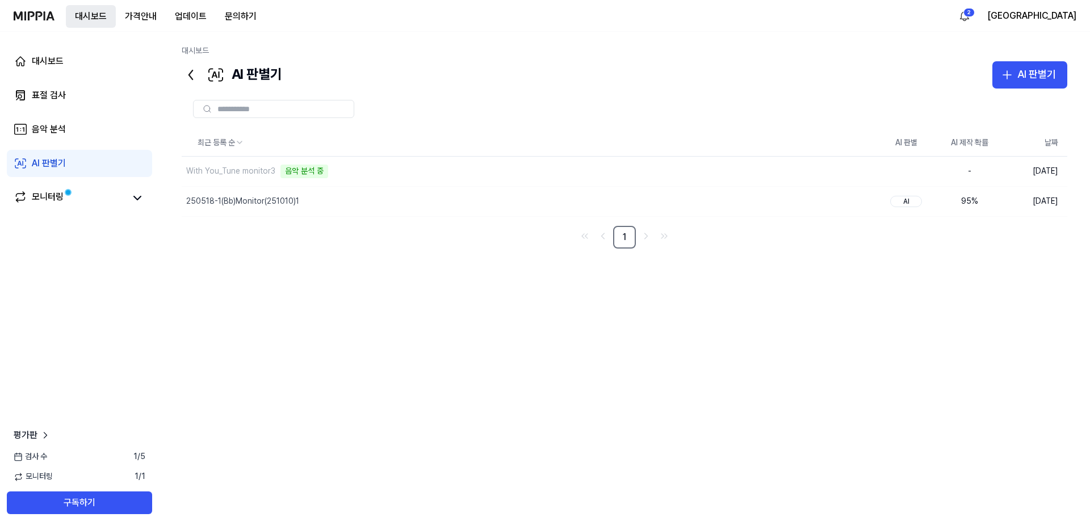
click at [86, 18] on button "대시보드" at bounding box center [91, 16] width 50 height 23
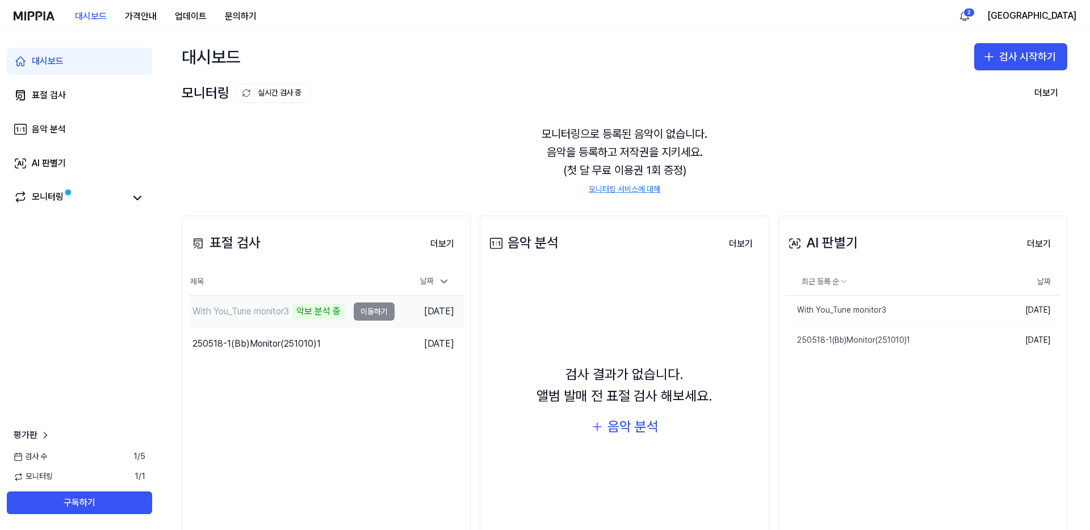
click at [266, 310] on div "With You_Tune monitor3" at bounding box center [240, 312] width 96 height 14
click at [829, 306] on div "With You_Tune monitor3" at bounding box center [835, 310] width 100 height 11
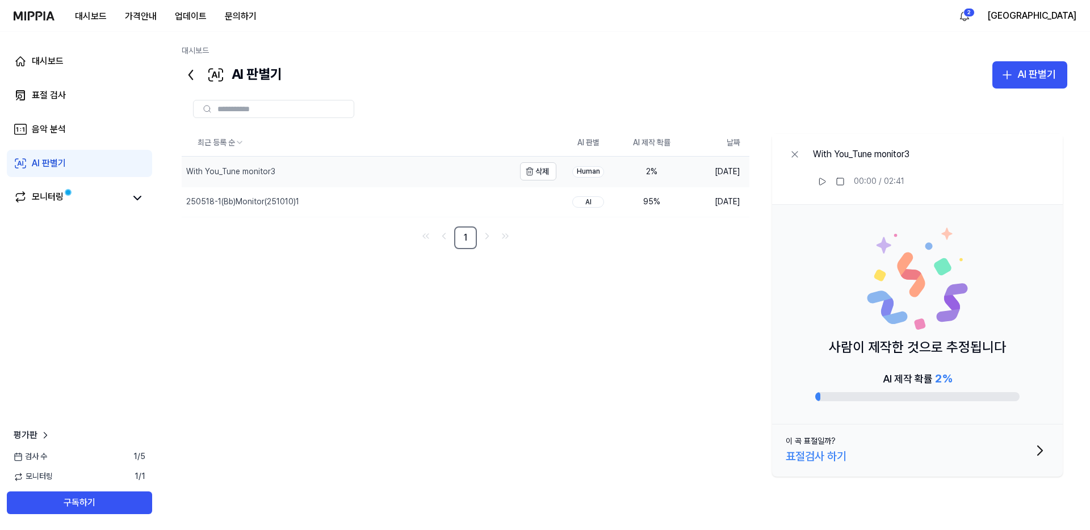
click at [243, 175] on div "With You_Tune monitor3" at bounding box center [230, 171] width 89 height 11
click at [254, 171] on div "With You_Tune monitor3" at bounding box center [230, 171] width 89 height 11
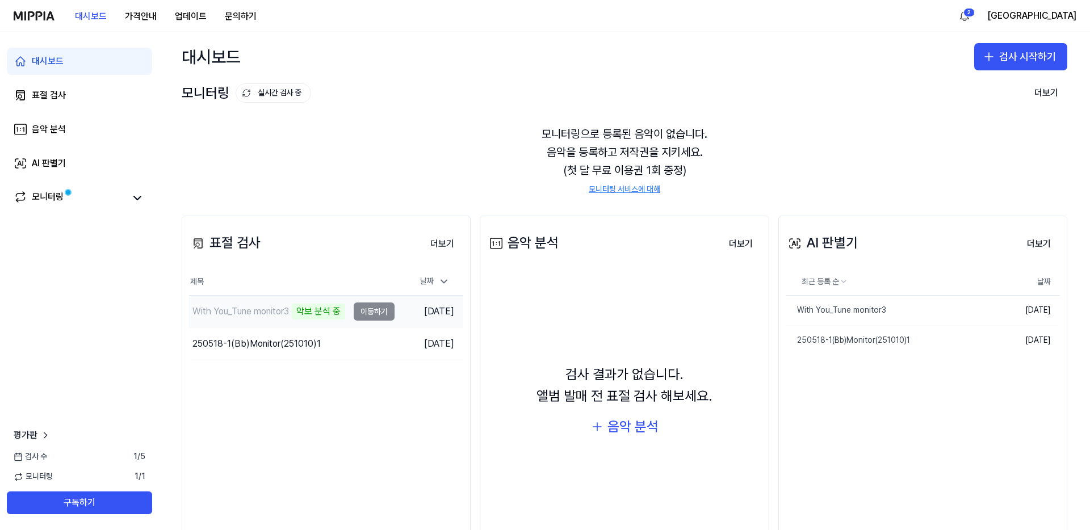
click at [260, 308] on div "With You_Tune monitor3" at bounding box center [240, 312] width 96 height 14
click at [255, 314] on div "With You_Tune monitor3" at bounding box center [240, 312] width 96 height 14
click at [383, 344] on button "이동하기" at bounding box center [374, 344] width 41 height 18
click at [379, 310] on td "With You_Tune monitor3 6% 이동하기" at bounding box center [291, 312] width 205 height 32
click at [374, 316] on button "이동하기" at bounding box center [374, 311] width 41 height 18
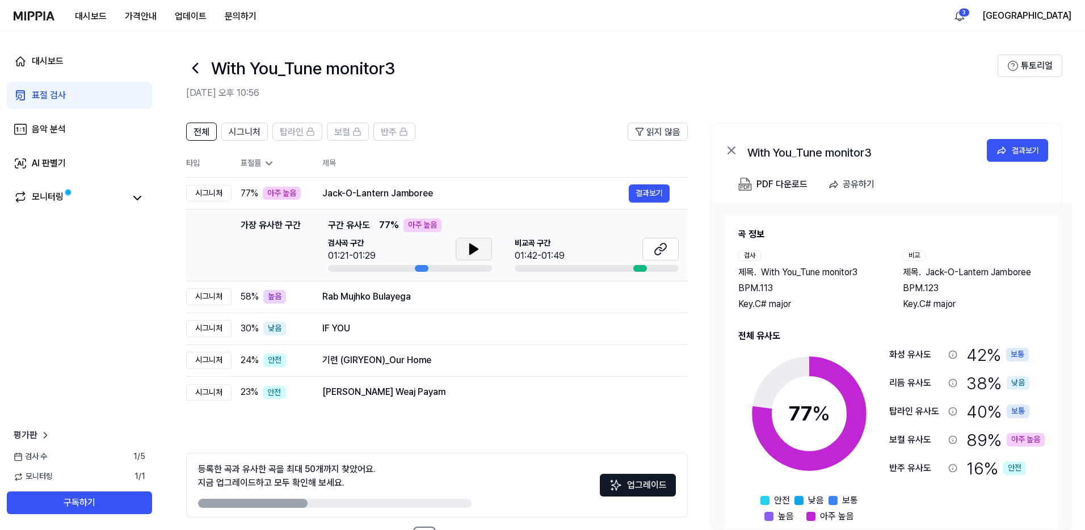
click at [470, 249] on icon at bounding box center [474, 249] width 8 height 10
click at [470, 249] on icon at bounding box center [471, 249] width 2 height 9
click at [668, 247] on button at bounding box center [660, 249] width 36 height 23
click at [376, 296] on div "Rab Mujhko Bulayega" at bounding box center [475, 297] width 306 height 14
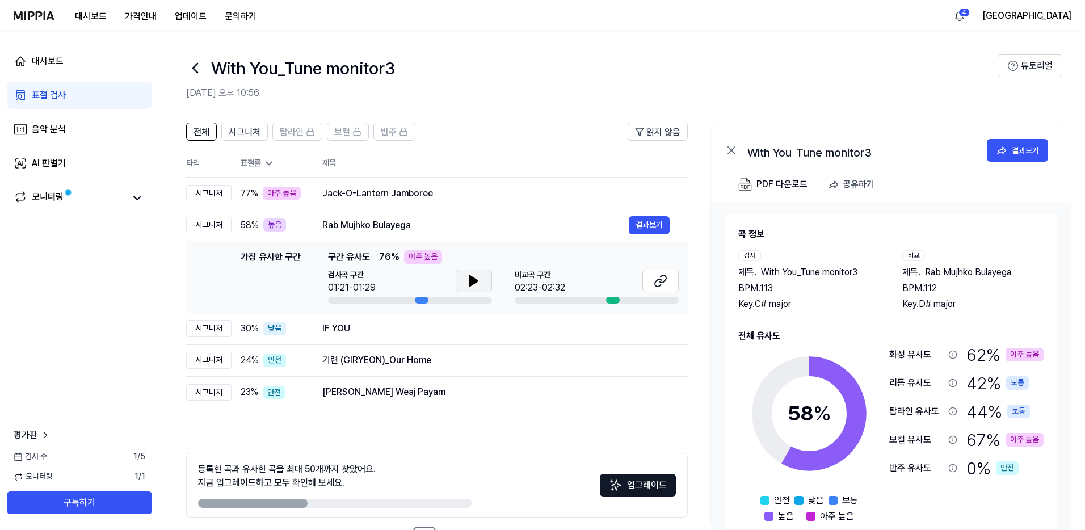
click at [466, 279] on button at bounding box center [474, 281] width 36 height 23
click at [479, 279] on icon at bounding box center [474, 281] width 14 height 14
click at [663, 281] on icon at bounding box center [662, 278] width 7 height 7
click at [344, 335] on div "IF YOU 결과보기" at bounding box center [495, 329] width 347 height 18
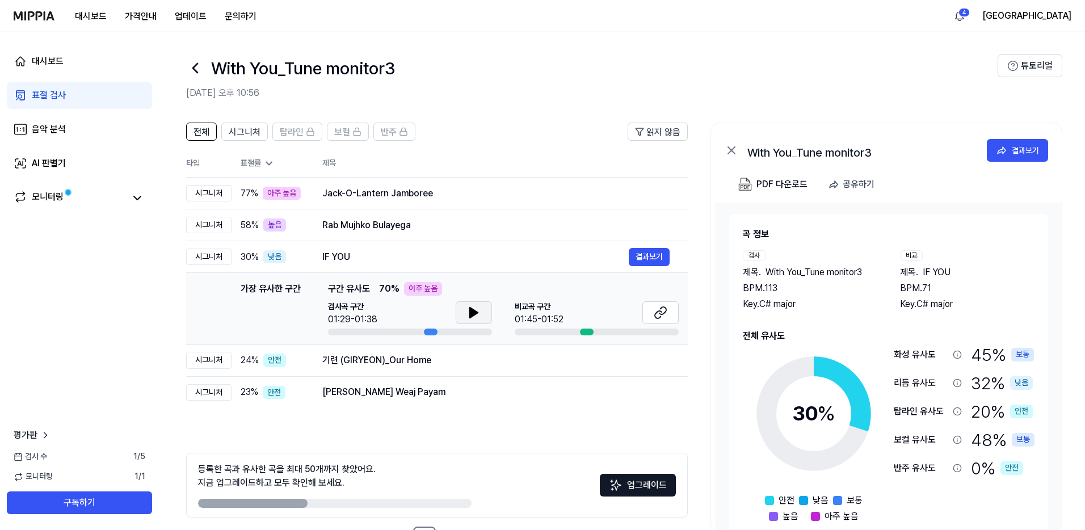
click at [484, 315] on button at bounding box center [474, 312] width 36 height 23
drag, startPoint x: 470, startPoint y: 314, endPoint x: 496, endPoint y: 314, distance: 26.1
click at [470, 314] on icon at bounding box center [471, 312] width 2 height 9
click at [660, 313] on icon at bounding box center [661, 313] width 14 height 14
click at [390, 361] on div "기련 (GIRYEON)_Our Home" at bounding box center [475, 361] width 306 height 14
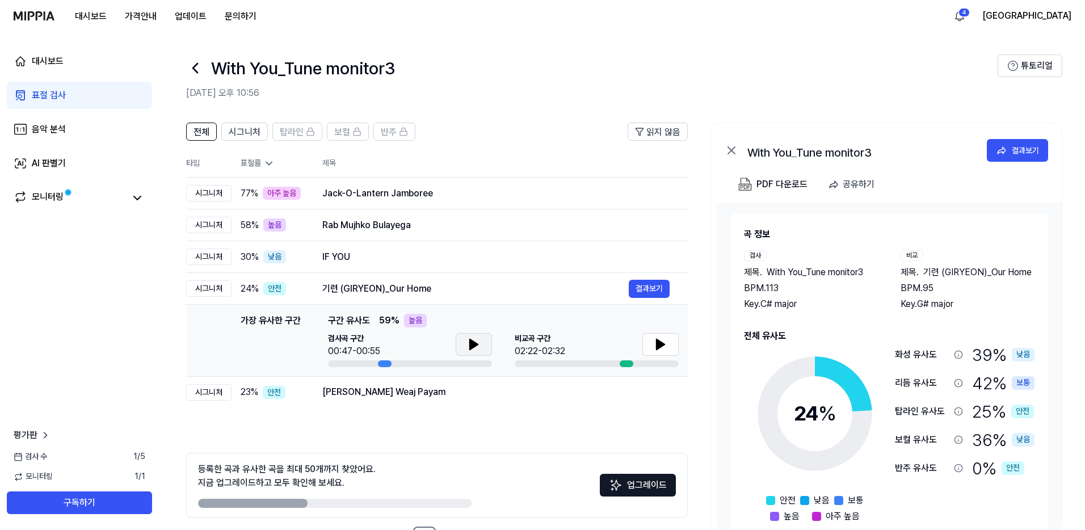
click at [487, 341] on button at bounding box center [474, 344] width 36 height 23
click at [478, 344] on icon at bounding box center [474, 345] width 14 height 14
click at [666, 344] on icon at bounding box center [661, 345] width 14 height 14
click at [662, 347] on icon at bounding box center [663, 344] width 2 height 9
click at [384, 396] on div "Yaari Balay Weaj Payam" at bounding box center [475, 392] width 306 height 14
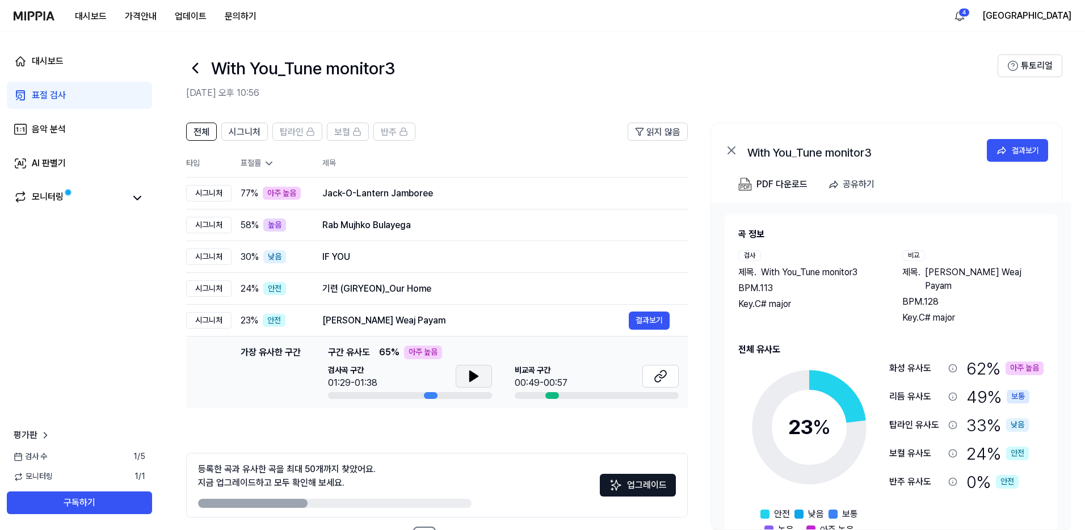
click at [473, 380] on icon at bounding box center [474, 376] width 14 height 14
click at [475, 378] on icon at bounding box center [476, 376] width 2 height 9
click at [663, 373] on icon at bounding box center [661, 376] width 14 height 14
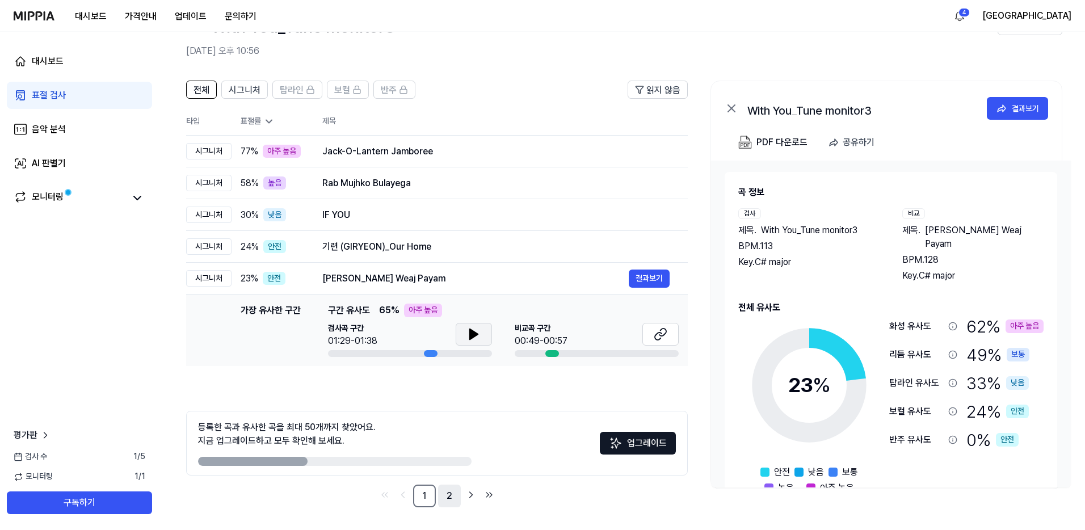
click at [449, 495] on link "2" at bounding box center [449, 496] width 23 height 23
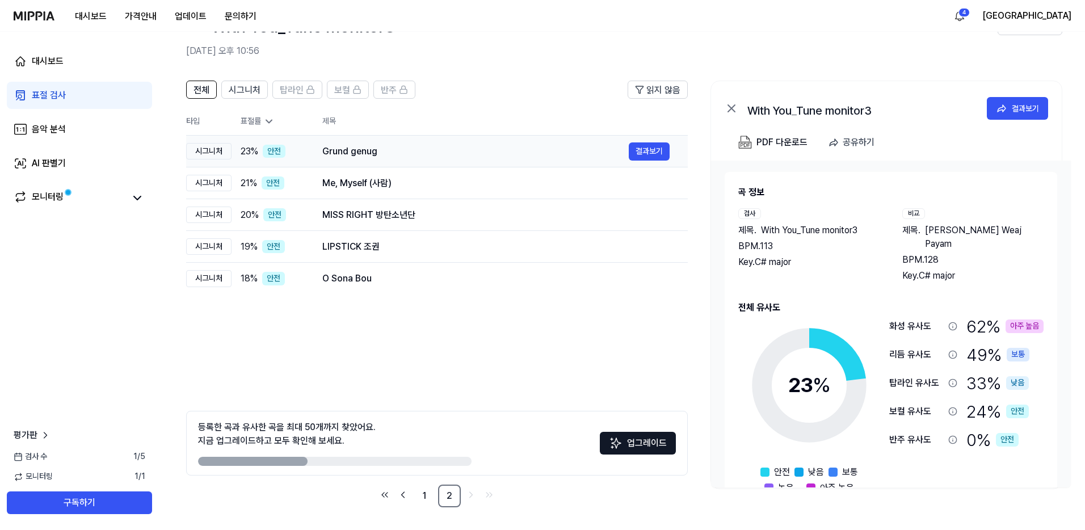
click at [360, 149] on div "Grund genug" at bounding box center [475, 152] width 306 height 14
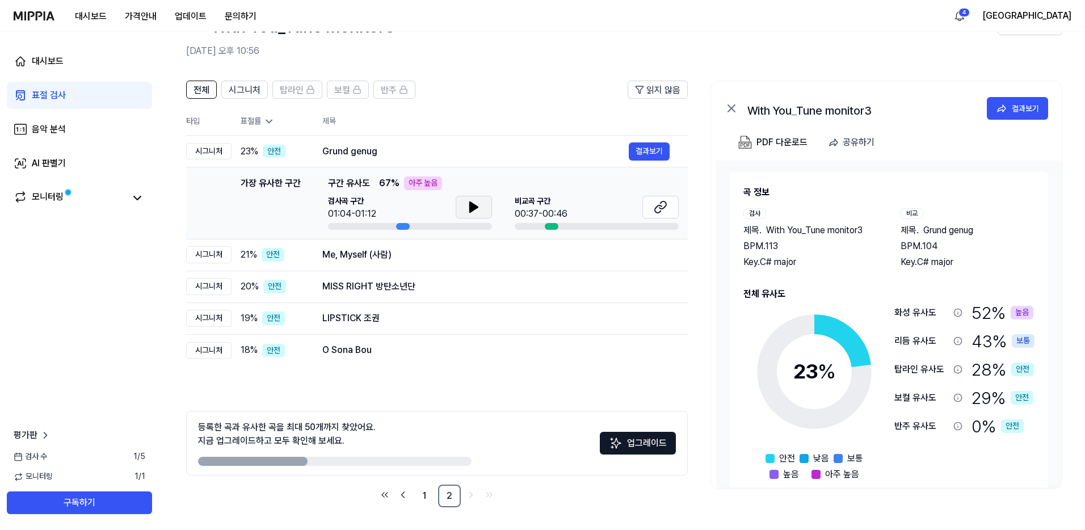
click at [475, 205] on icon at bounding box center [474, 207] width 8 height 10
click at [476, 205] on icon at bounding box center [476, 207] width 2 height 9
click at [670, 204] on button at bounding box center [660, 207] width 36 height 23
click at [367, 258] on div "Me, Myself (사람)" at bounding box center [475, 255] width 306 height 14
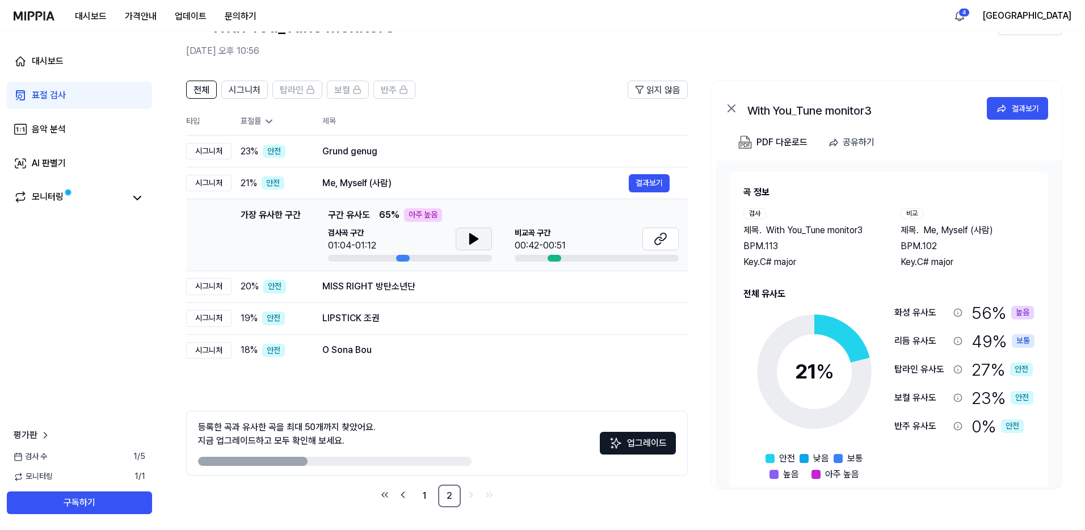
click at [487, 239] on button at bounding box center [474, 239] width 36 height 23
click at [664, 241] on icon at bounding box center [661, 239] width 14 height 14
click at [369, 287] on div "MISS RIGHT 방탄소년단" at bounding box center [475, 287] width 306 height 14
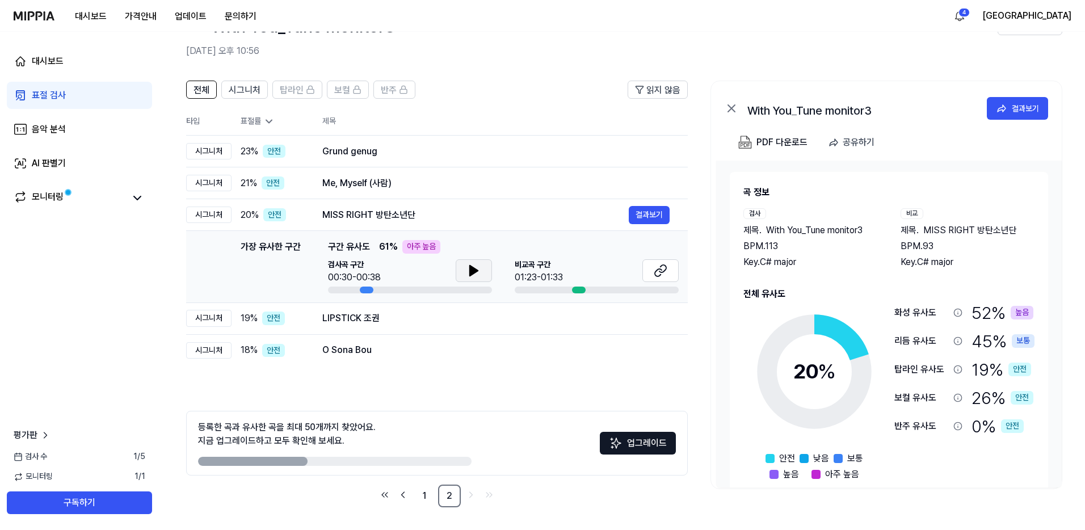
click at [478, 275] on icon at bounding box center [474, 271] width 14 height 14
click at [478, 272] on icon at bounding box center [474, 271] width 14 height 14
click at [678, 273] on button at bounding box center [660, 270] width 36 height 23
click at [356, 316] on div "LIPSTICK 조권" at bounding box center [475, 319] width 306 height 14
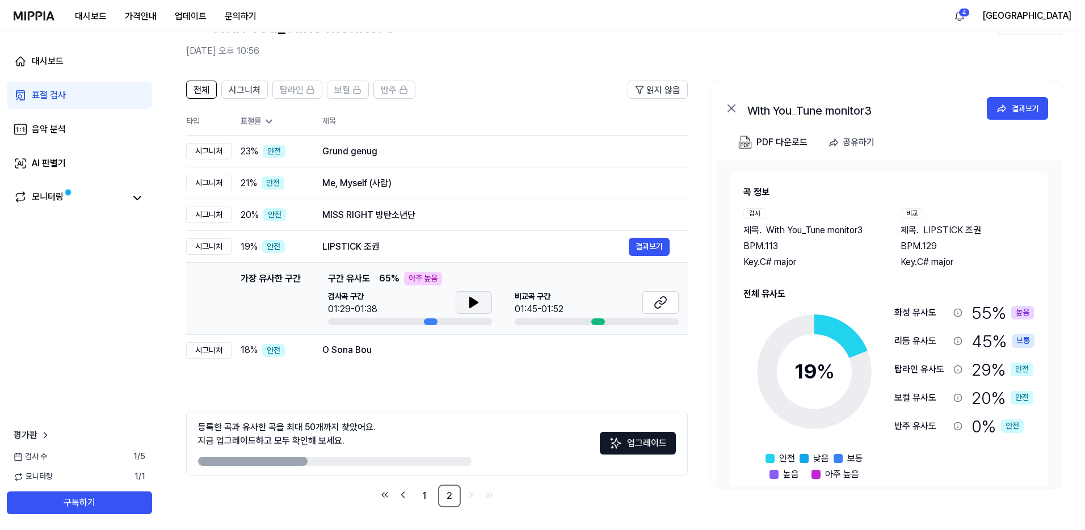
click at [471, 303] on icon at bounding box center [474, 302] width 8 height 10
drag, startPoint x: 471, startPoint y: 303, endPoint x: 481, endPoint y: 304, distance: 9.7
click at [473, 304] on icon at bounding box center [474, 303] width 14 height 14
click at [678, 302] on td "가장 유사한 구간 가장 유사한 구간 구간 유사도 65 % 아주 높음 검사곡 구간 01:29-01:38 비교곡 구간 01:45-01:52 결과보기" at bounding box center [437, 299] width 502 height 72
click at [667, 302] on button at bounding box center [660, 302] width 36 height 23
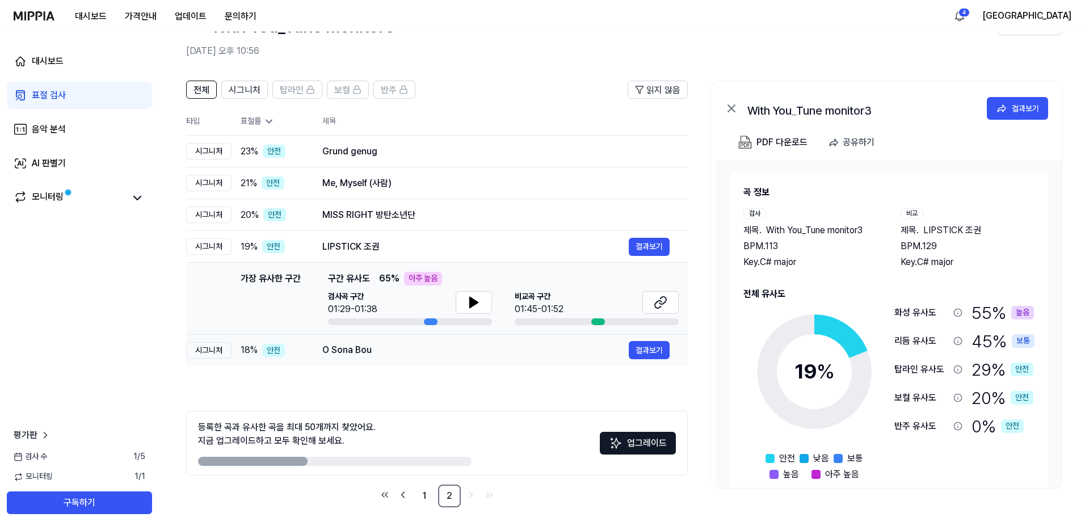
click at [360, 351] on div "O Sona Bou" at bounding box center [475, 350] width 306 height 14
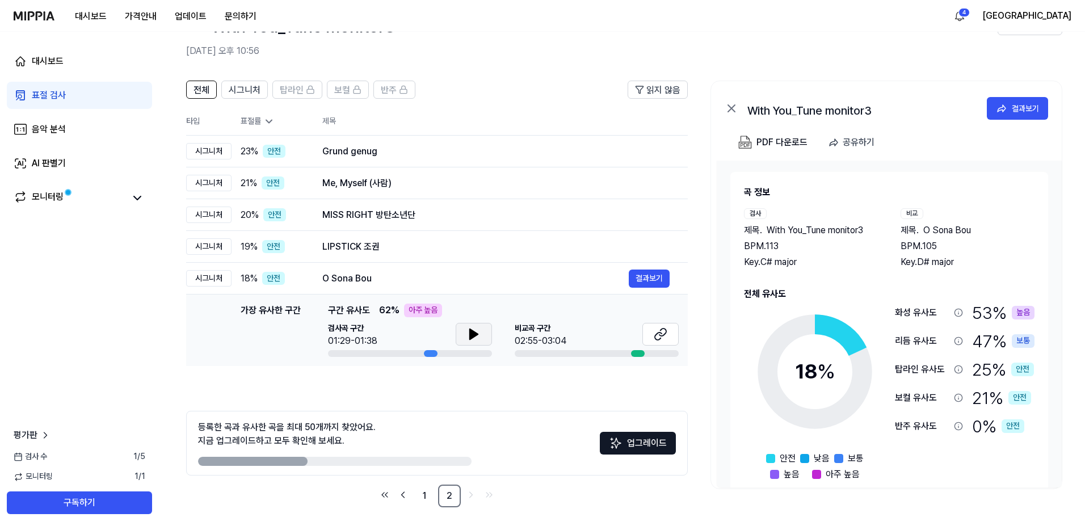
click at [476, 334] on icon at bounding box center [474, 334] width 8 height 10
click at [476, 334] on icon at bounding box center [476, 334] width 2 height 9
click at [669, 333] on button at bounding box center [660, 334] width 36 height 23
click at [427, 498] on link "1" at bounding box center [424, 496] width 23 height 23
